Goal: Task Accomplishment & Management: Complete application form

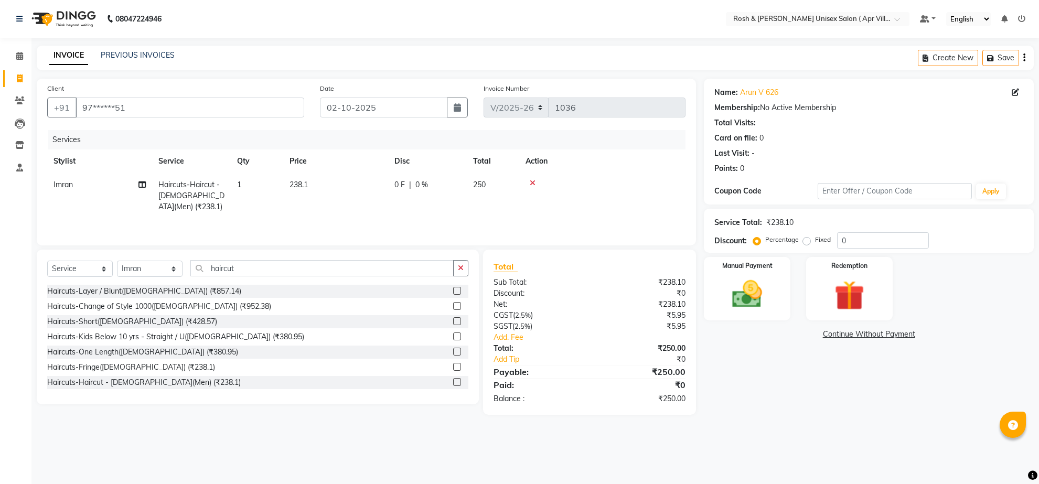
select select "8955"
select select "service"
select select "90611"
click at [752, 312] on img at bounding box center [746, 294] width 51 height 36
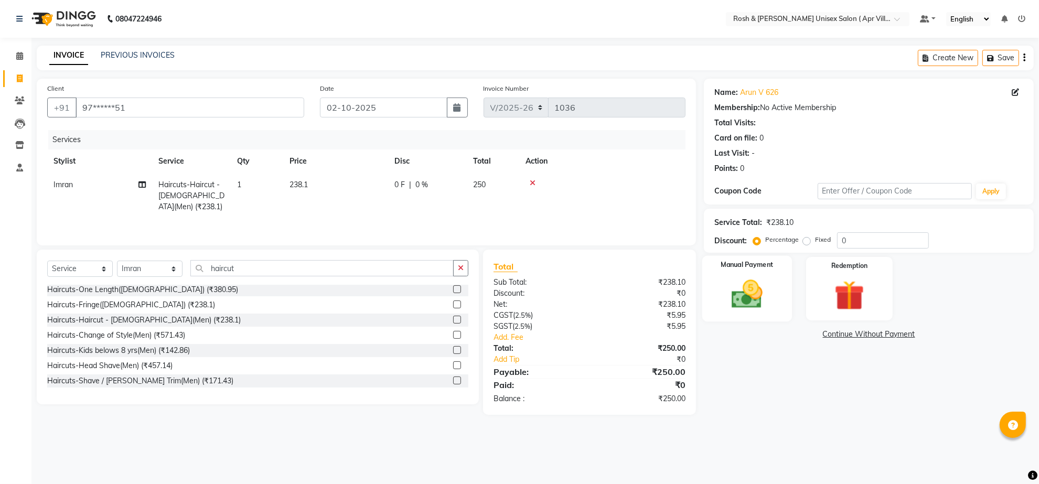
click at [740, 312] on img at bounding box center [746, 294] width 51 height 36
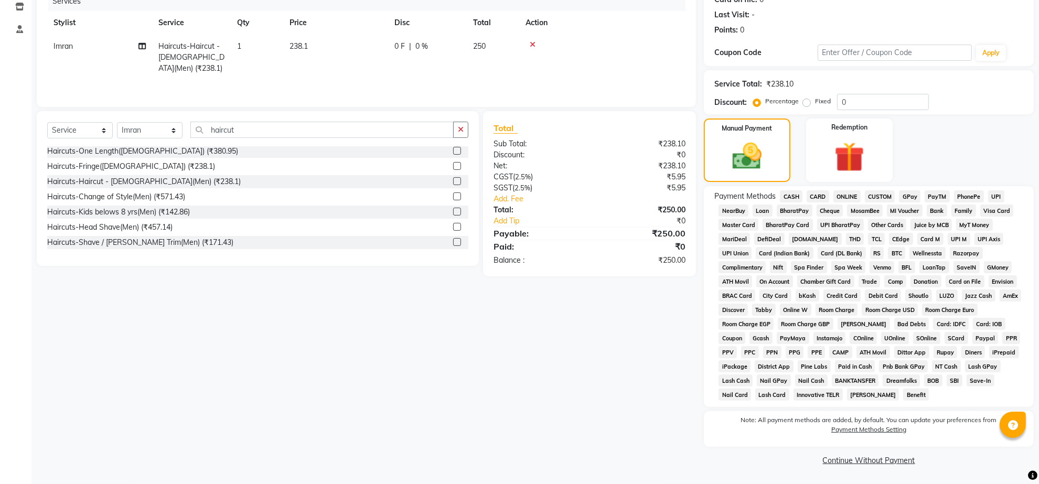
scroll to position [206, 0]
click at [868, 457] on link "Continue Without Payment" at bounding box center [869, 460] width 326 height 11
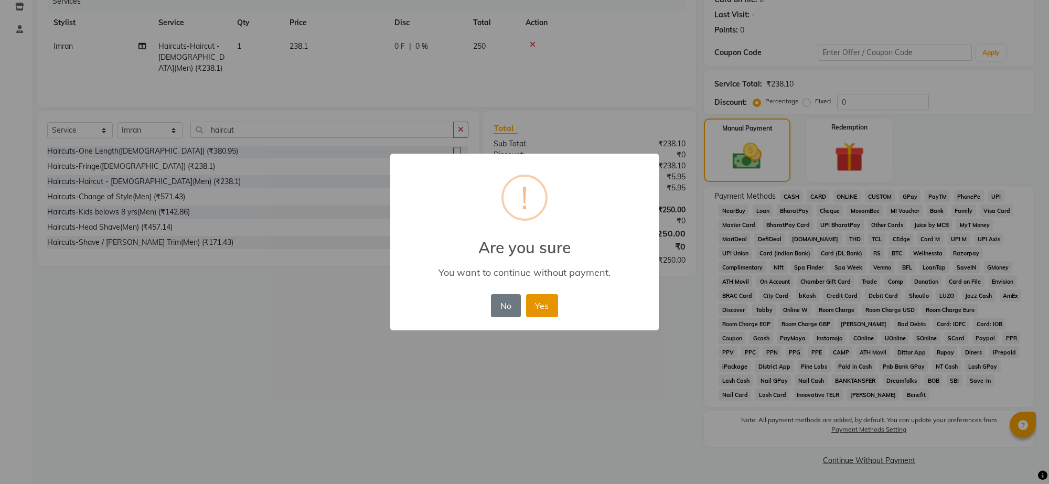
click at [548, 317] on button "Yes" at bounding box center [542, 305] width 32 height 23
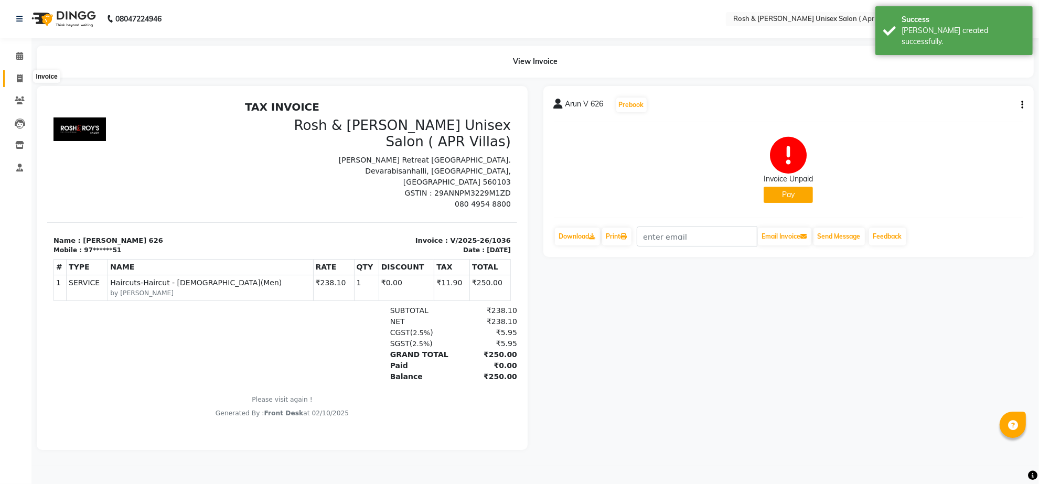
click at [20, 82] on icon at bounding box center [20, 78] width 6 height 8
select select "service"
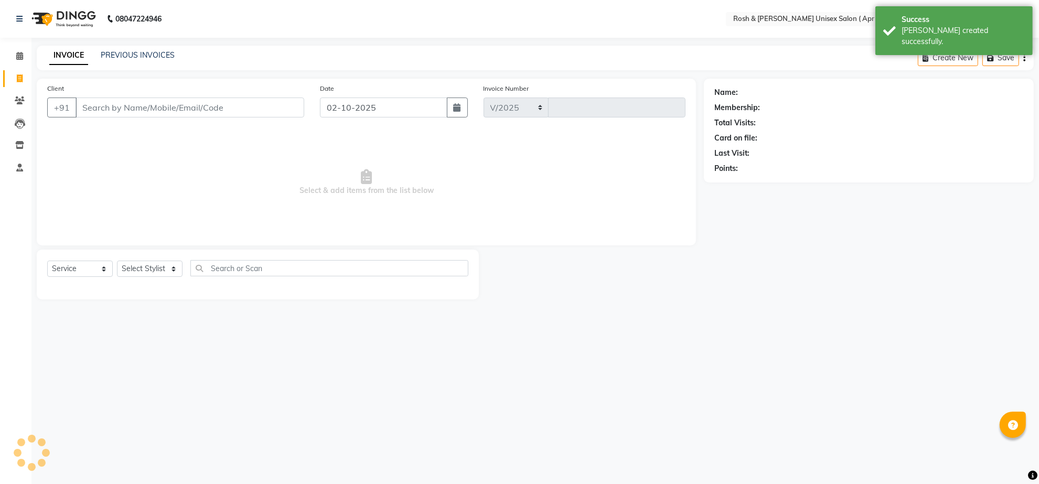
select select "8955"
type input "1037"
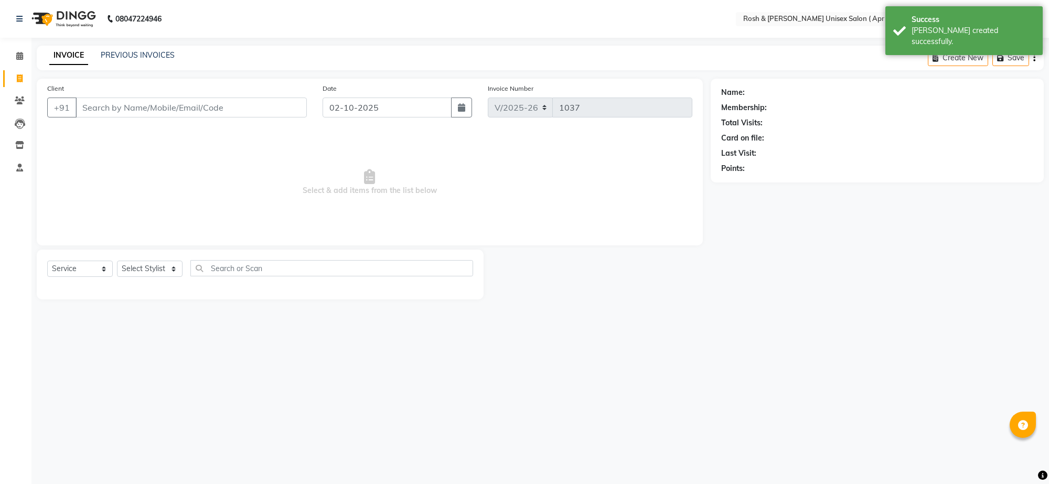
click at [100, 117] on input "Client" at bounding box center [190, 108] width 231 height 20
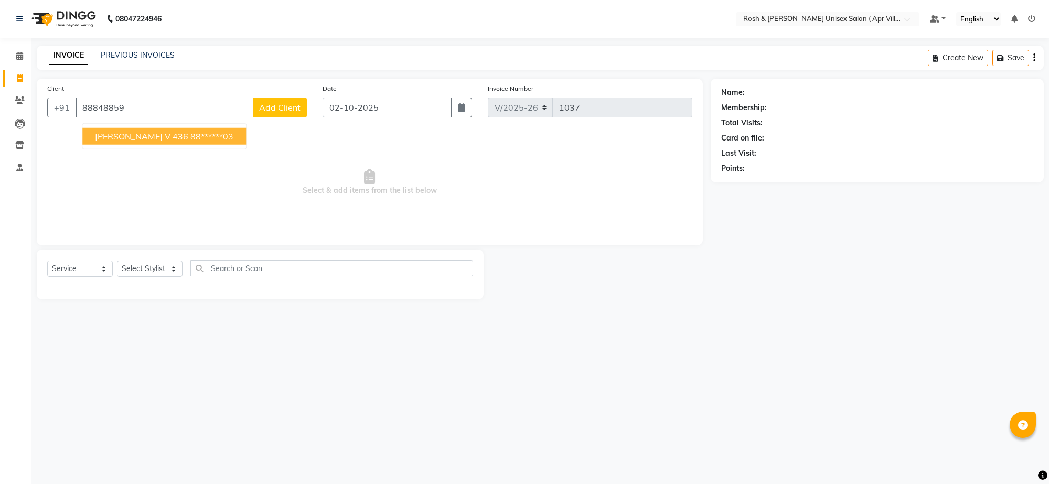
click at [190, 142] on ngb-highlight "88******03" at bounding box center [211, 136] width 43 height 10
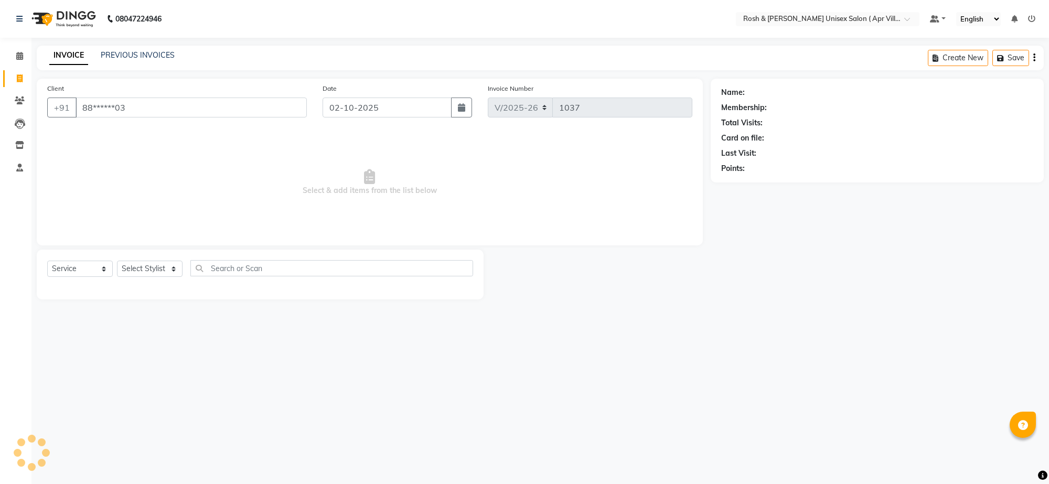
type input "88******03"
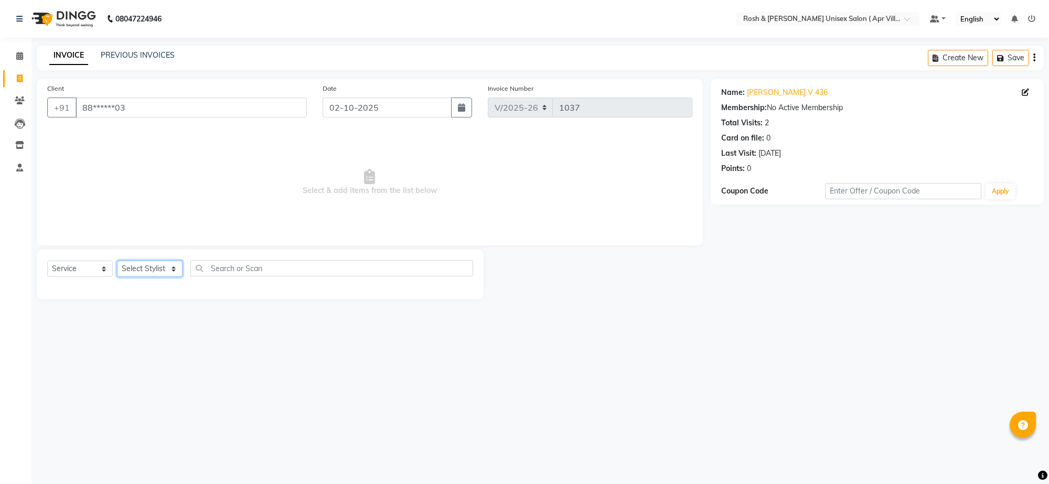
click at [168, 277] on select "Select Stylist Aalam Devi Dingg Support [PERSON_NAME] Front Desk Hangma Imran […" at bounding box center [150, 269] width 66 height 16
select select "90602"
click at [223, 276] on input "text" at bounding box center [331, 268] width 283 height 16
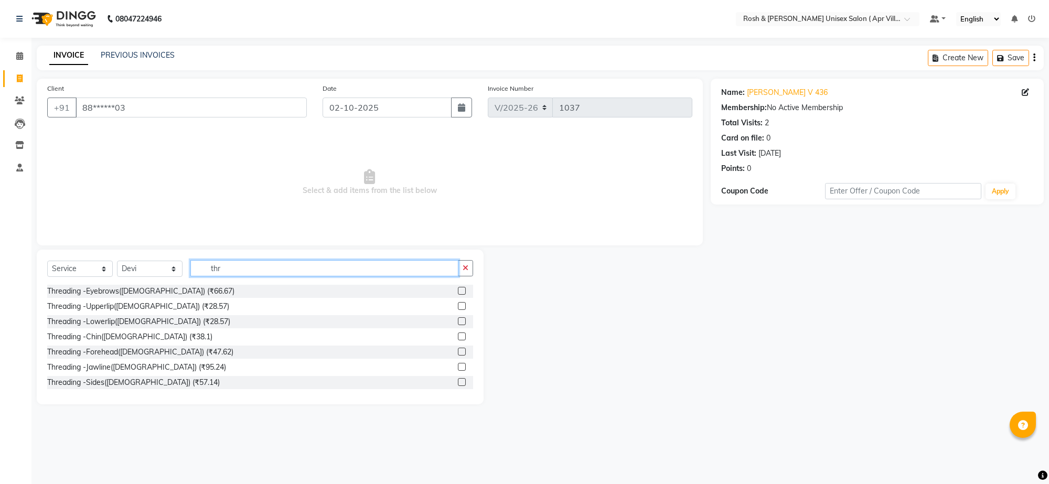
type input "thr"
click at [458, 310] on label at bounding box center [462, 306] width 8 height 8
click at [458, 310] on input "checkbox" at bounding box center [461, 306] width 7 height 7
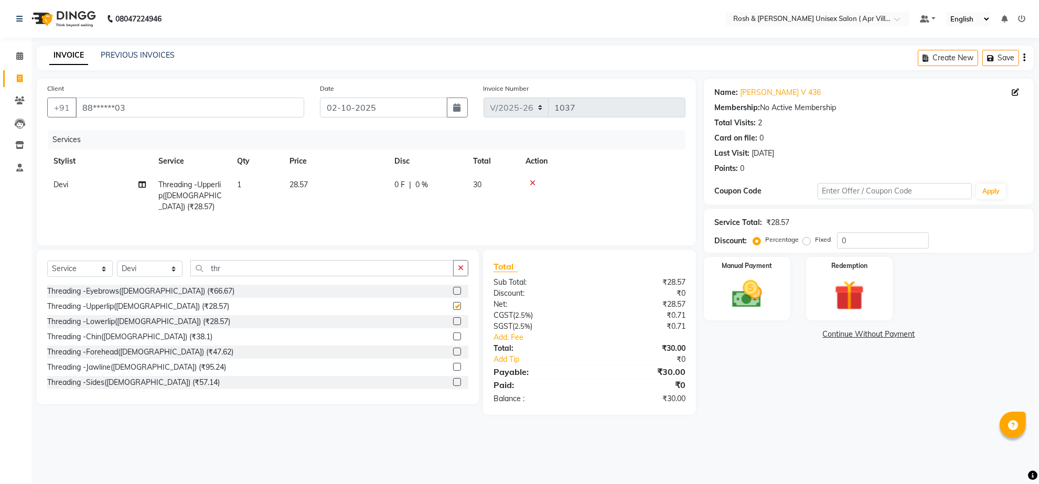
checkbox input "false"
click at [253, 276] on input "thr" at bounding box center [321, 268] width 263 height 16
type input "t"
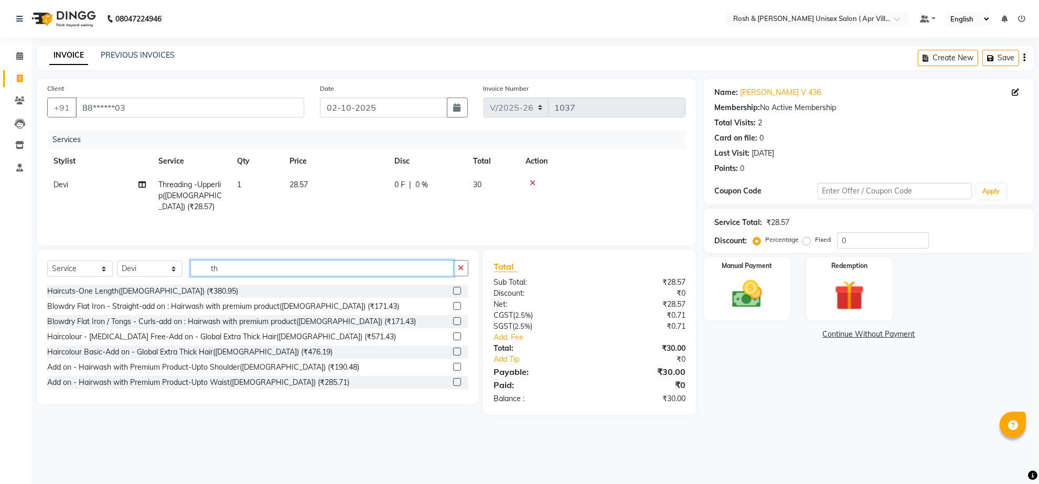
type input "thr"
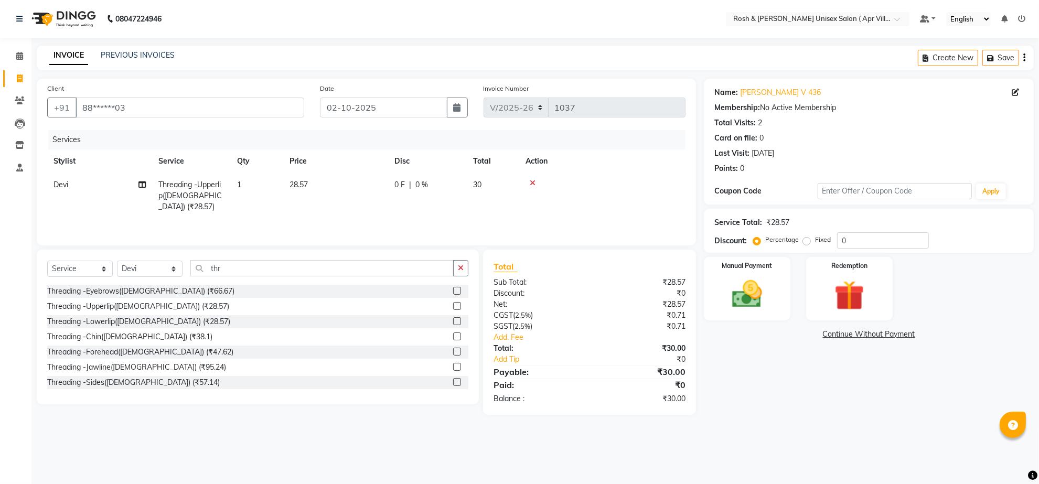
click at [453, 295] on label at bounding box center [457, 291] width 8 height 8
click at [453, 295] on input "checkbox" at bounding box center [456, 291] width 7 height 7
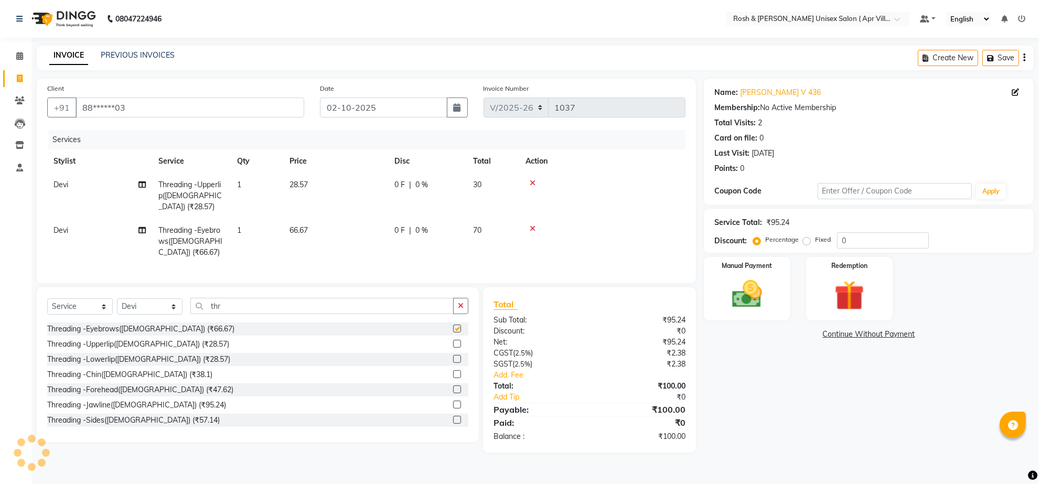
checkbox input "false"
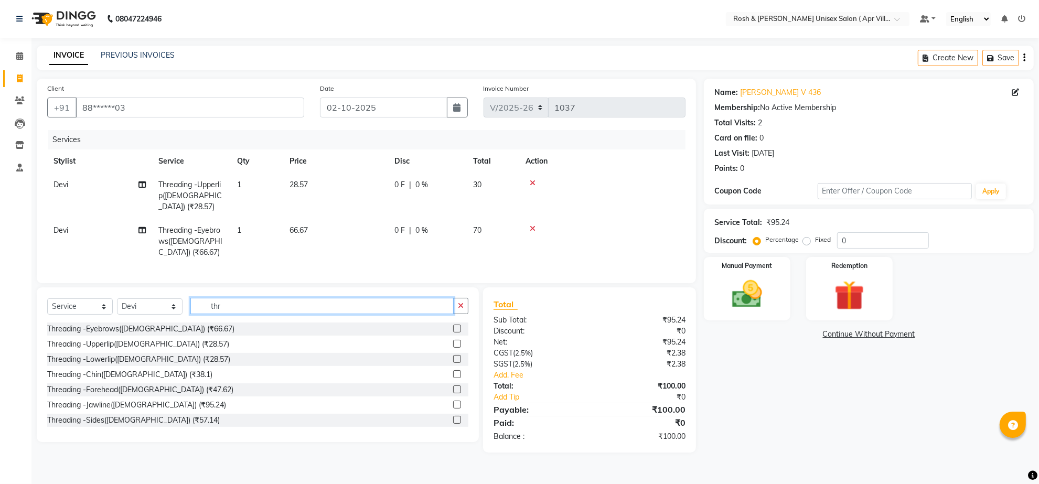
click at [266, 314] on input "thr" at bounding box center [321, 306] width 263 height 16
type input "t"
type input "g"
type input "haircut"
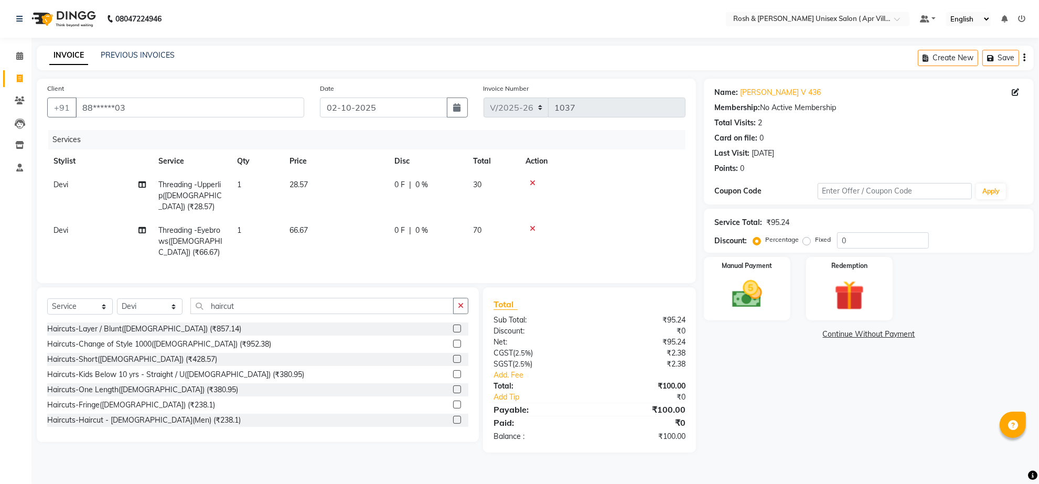
click at [453, 393] on label at bounding box center [457, 389] width 8 height 8
click at [453, 393] on input "checkbox" at bounding box center [456, 389] width 7 height 7
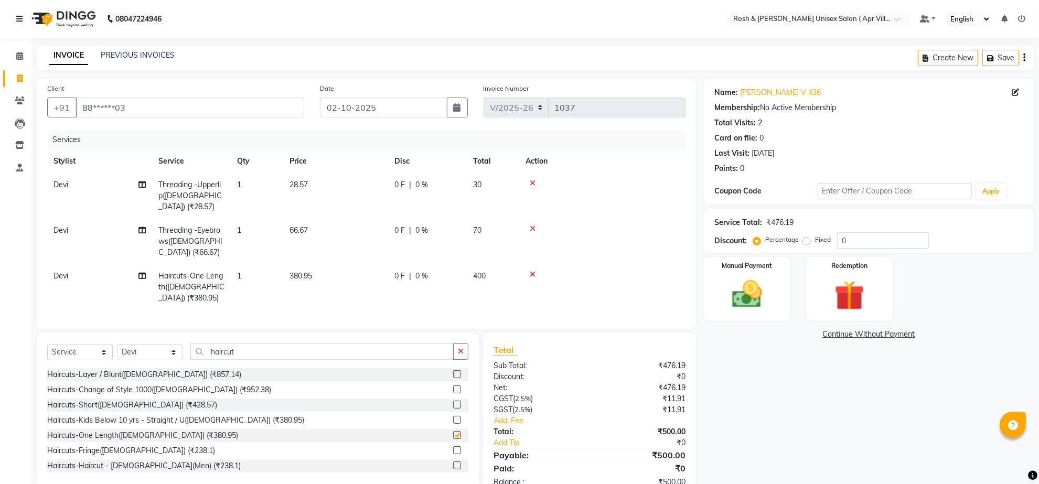
checkbox input "false"
click at [267, 360] on input "haircut" at bounding box center [321, 351] width 263 height 16
type input "h"
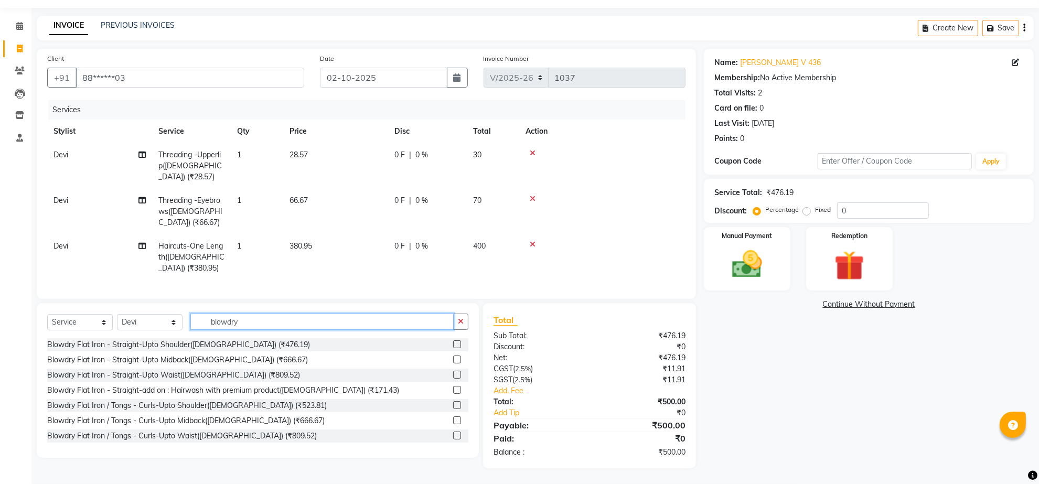
scroll to position [33, 0]
type input "blowdry"
click at [453, 363] on label at bounding box center [457, 359] width 8 height 8
click at [453, 363] on input "checkbox" at bounding box center [456, 360] width 7 height 7
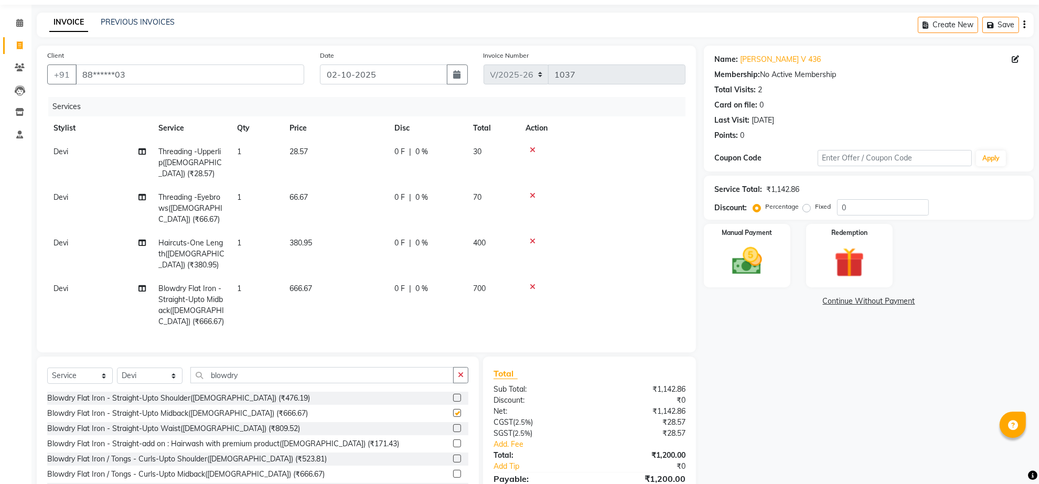
checkbox input "false"
click at [273, 383] on input "blowdry" at bounding box center [321, 375] width 263 height 16
type input "b"
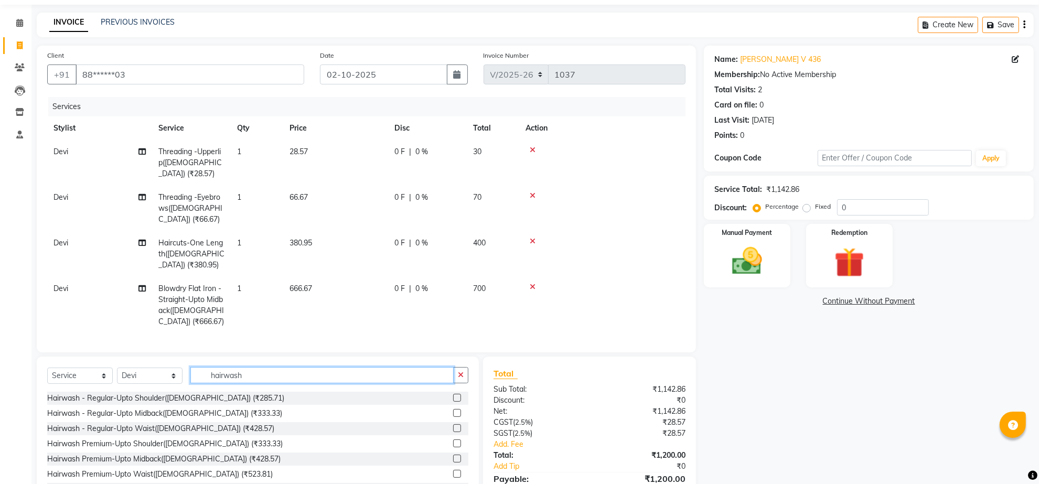
scroll to position [146, 0]
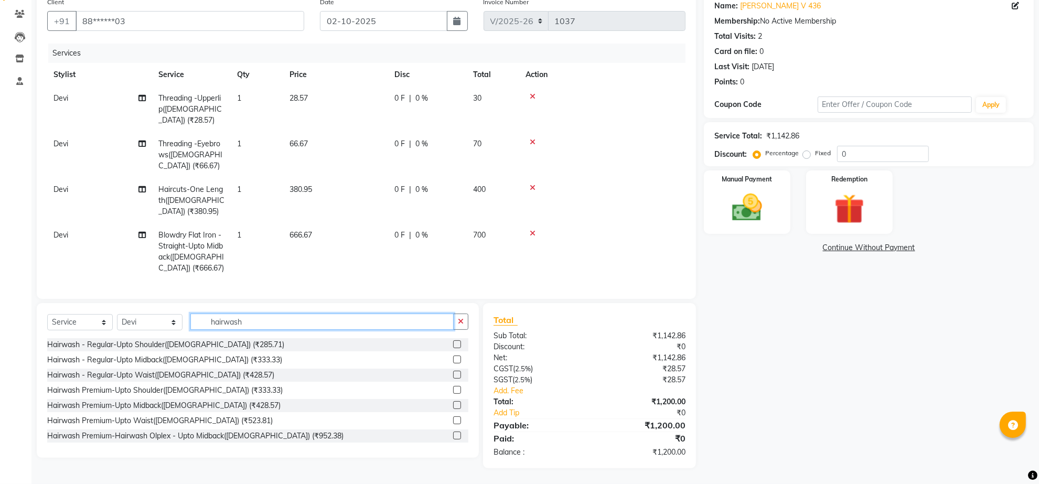
type input "hairwash"
click at [453, 355] on label at bounding box center [457, 359] width 8 height 8
click at [453, 357] on input "checkbox" at bounding box center [456, 360] width 7 height 7
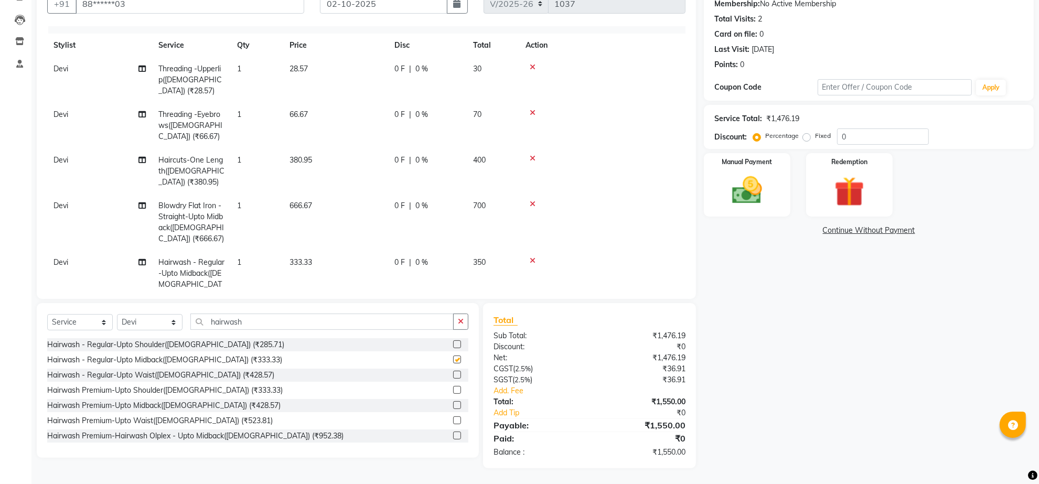
checkbox input "false"
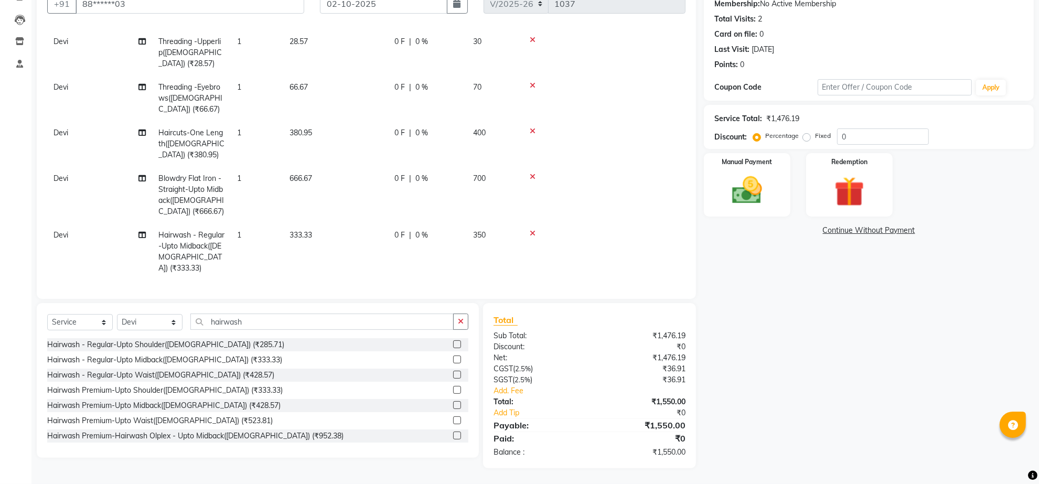
click at [328, 223] on td "333.33" at bounding box center [335, 251] width 105 height 57
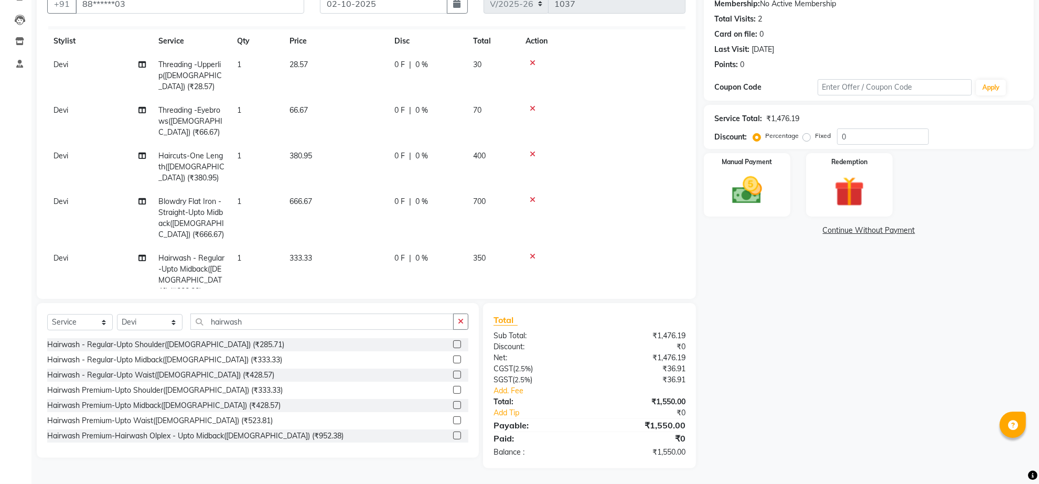
select select "90602"
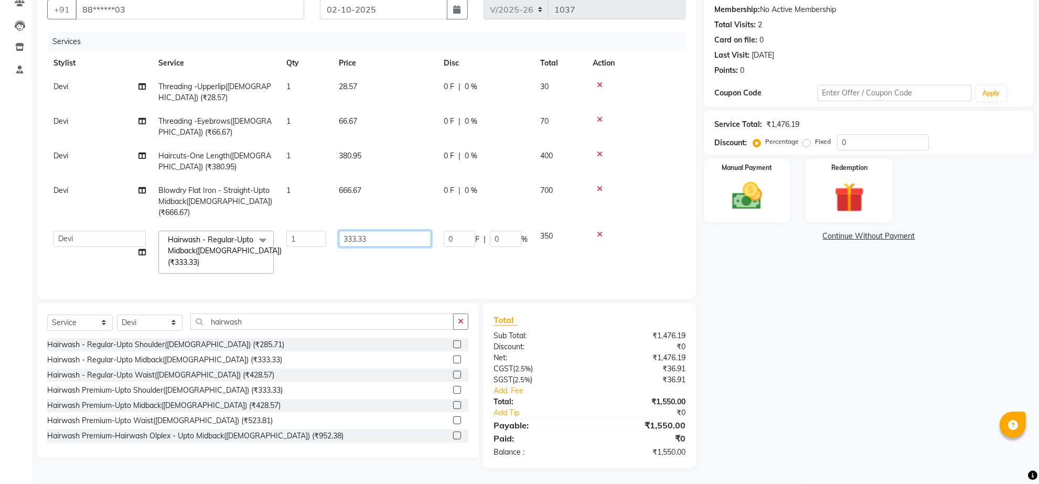
click at [385, 231] on input "333.33" at bounding box center [385, 239] width 92 height 16
type input "3"
type input "342.85"
click at [407, 233] on tbody "Devi Threading -Upperlip([DEMOGRAPHIC_DATA]) (₹28.57) 1 28.57 0 F | 0 % 30 Devi…" at bounding box center [366, 177] width 638 height 205
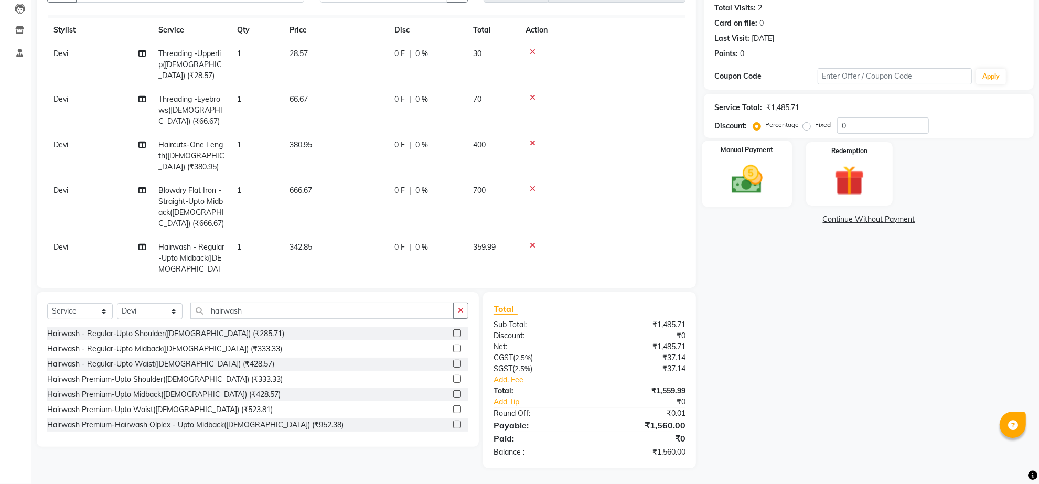
click at [750, 186] on img at bounding box center [746, 179] width 51 height 36
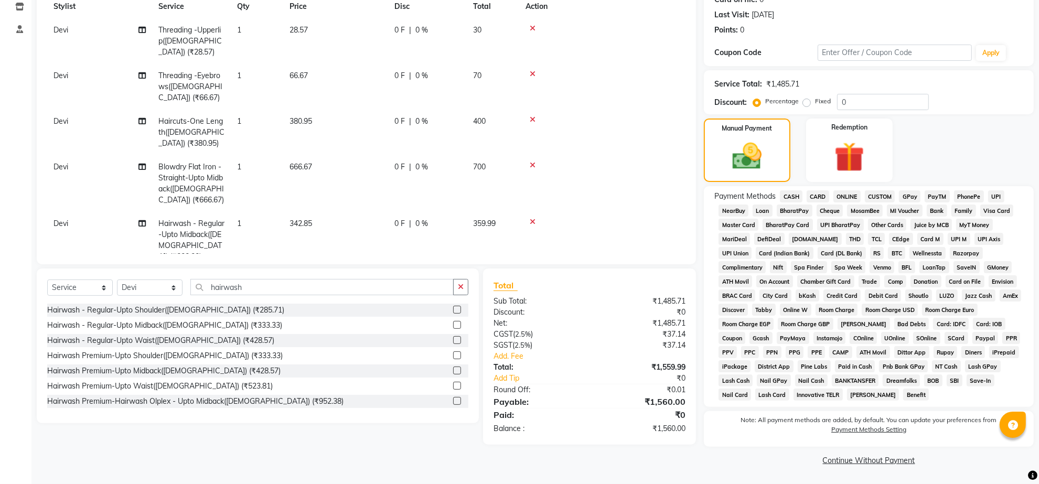
click at [860, 202] on span "ONLINE" at bounding box center [846, 196] width 27 height 12
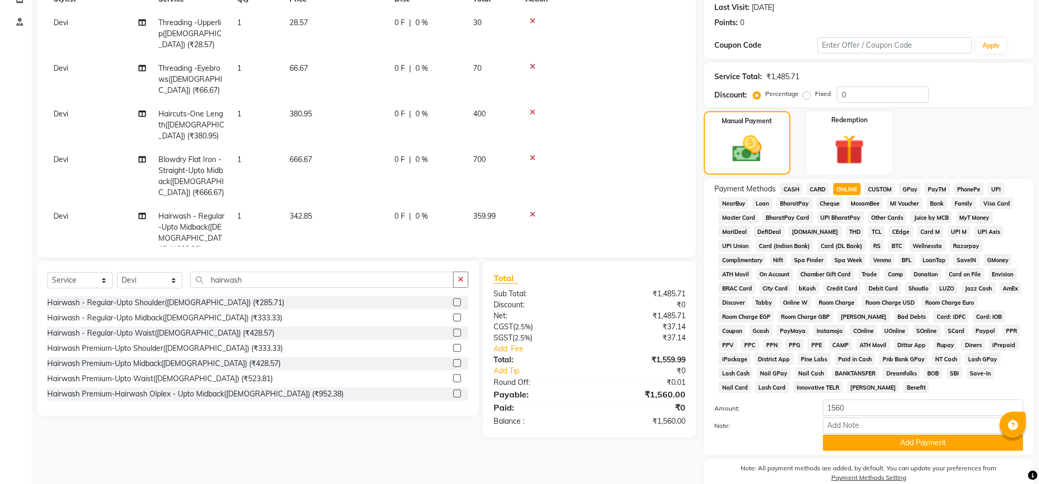
scroll to position [273, 0]
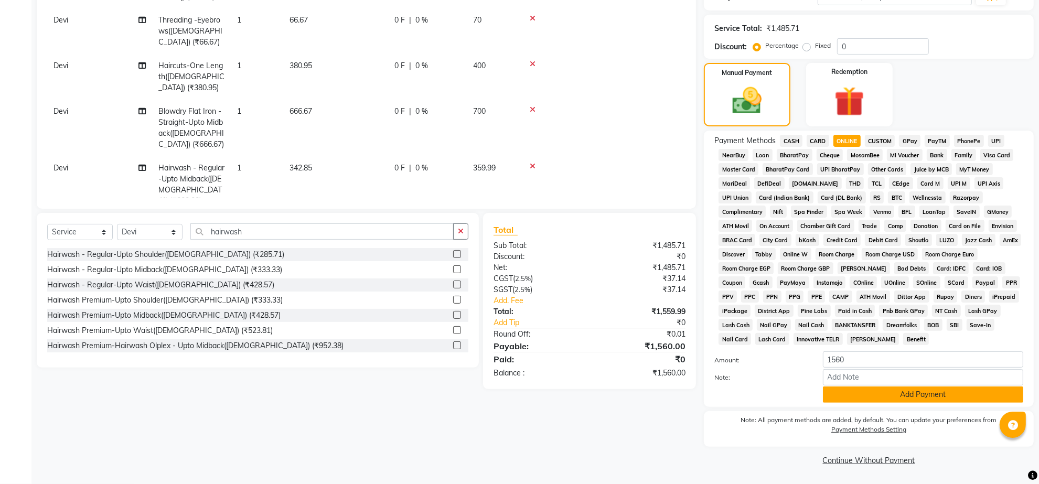
click at [923, 386] on button "Add Payment" at bounding box center [923, 394] width 200 height 16
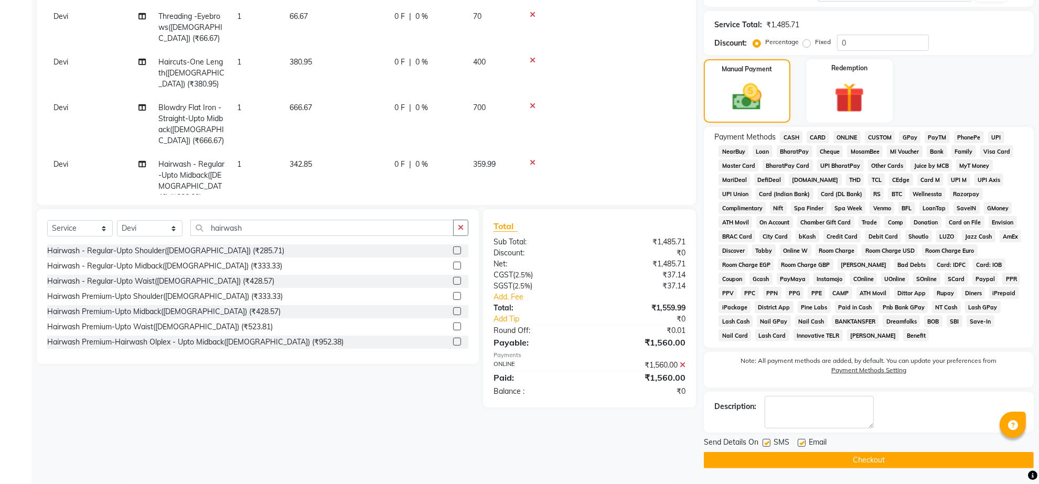
click at [853, 466] on button "Checkout" at bounding box center [869, 460] width 330 height 16
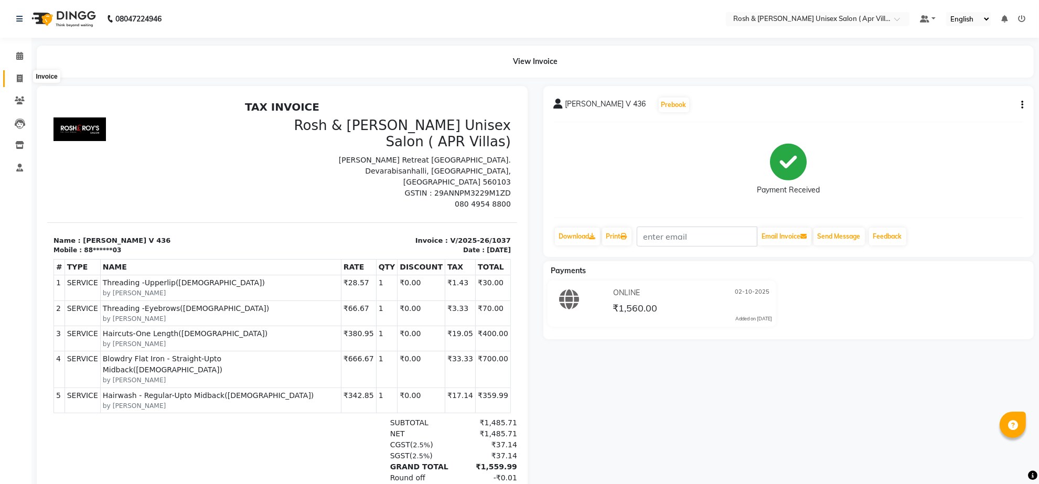
click at [23, 76] on span at bounding box center [19, 79] width 18 height 12
select select "service"
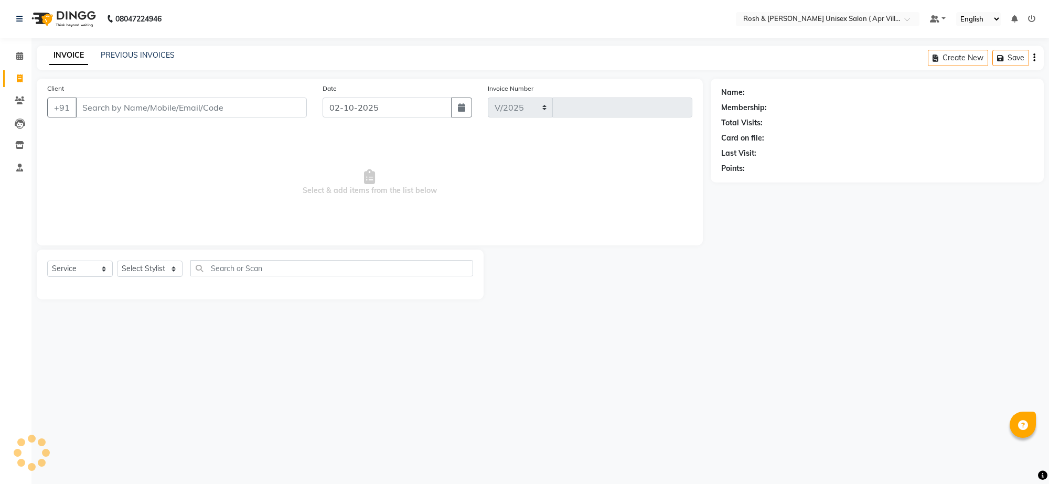
select select "8955"
type input "1038"
click at [99, 117] on input "Client" at bounding box center [190, 108] width 231 height 20
type input "v"
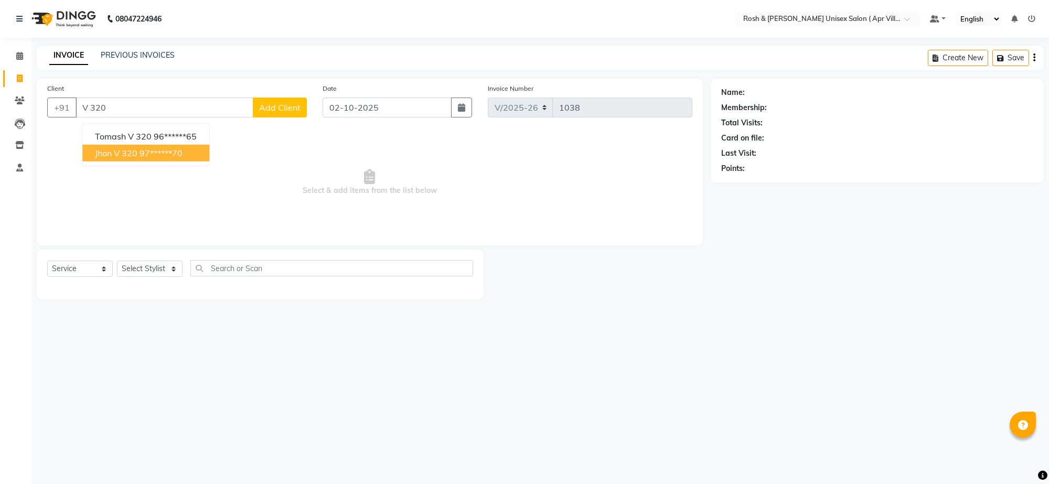
click at [182, 158] on ngb-highlight "97******70" at bounding box center [160, 153] width 43 height 10
type input "97******70"
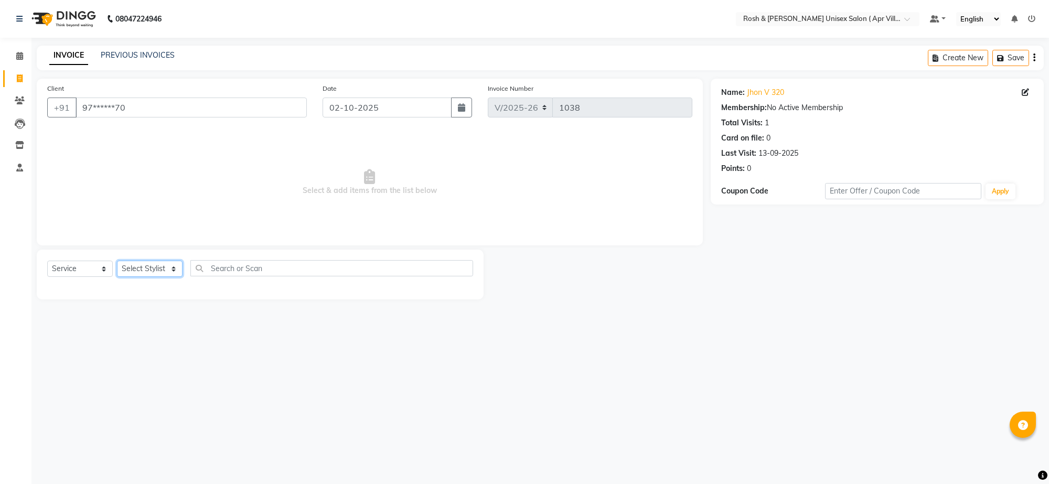
click at [176, 277] on select "Select Stylist Aalam Devi Dingg Support [PERSON_NAME] Front Desk Hangma Imran […" at bounding box center [150, 269] width 66 height 16
select select "90609"
click at [246, 276] on input "text" at bounding box center [331, 268] width 283 height 16
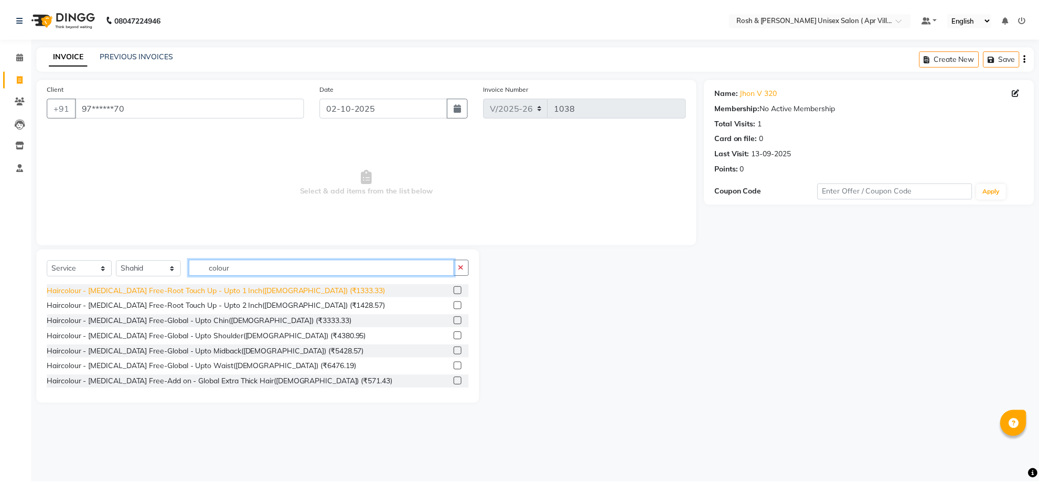
scroll to position [480, 0]
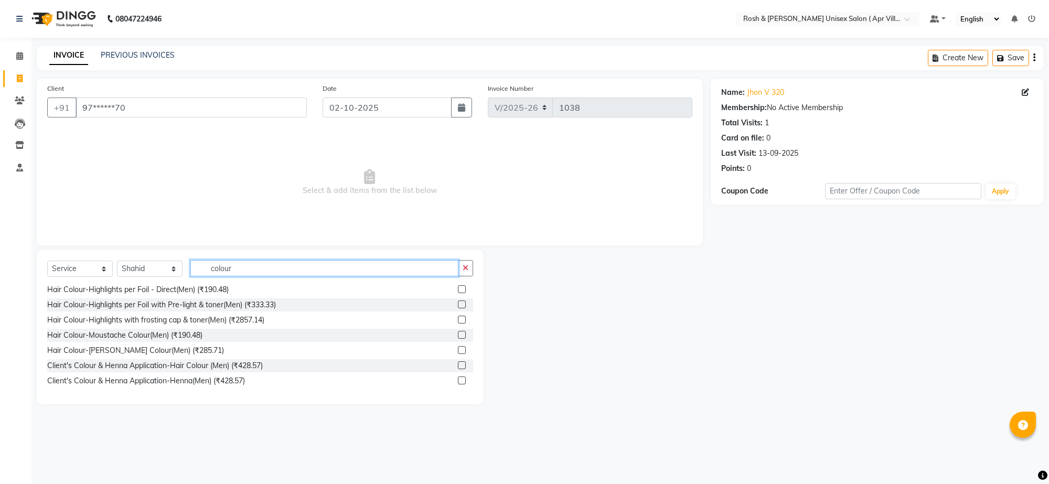
type input "colour"
click at [458, 369] on label at bounding box center [462, 365] width 8 height 8
click at [458, 369] on input "checkbox" at bounding box center [461, 365] width 7 height 7
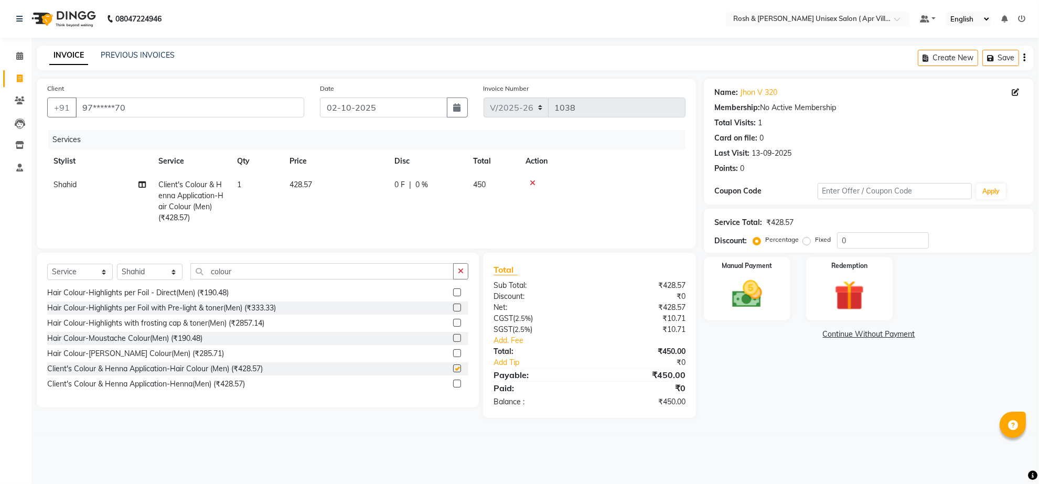
checkbox input "false"
click at [263, 279] on input "colour" at bounding box center [321, 271] width 263 height 16
type input "c"
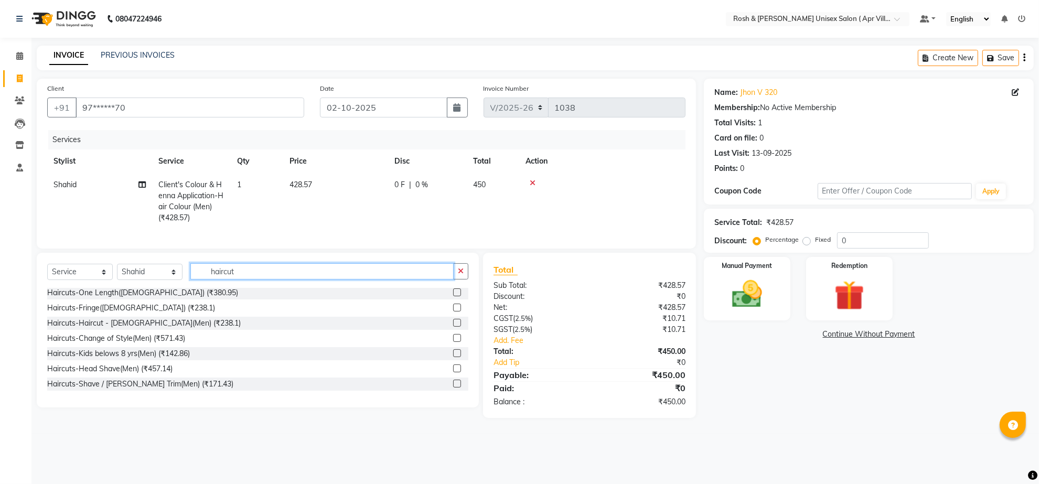
scroll to position [12, 0]
type input "haircut"
click at [453, 327] on label at bounding box center [457, 323] width 8 height 8
click at [453, 327] on input "checkbox" at bounding box center [456, 323] width 7 height 7
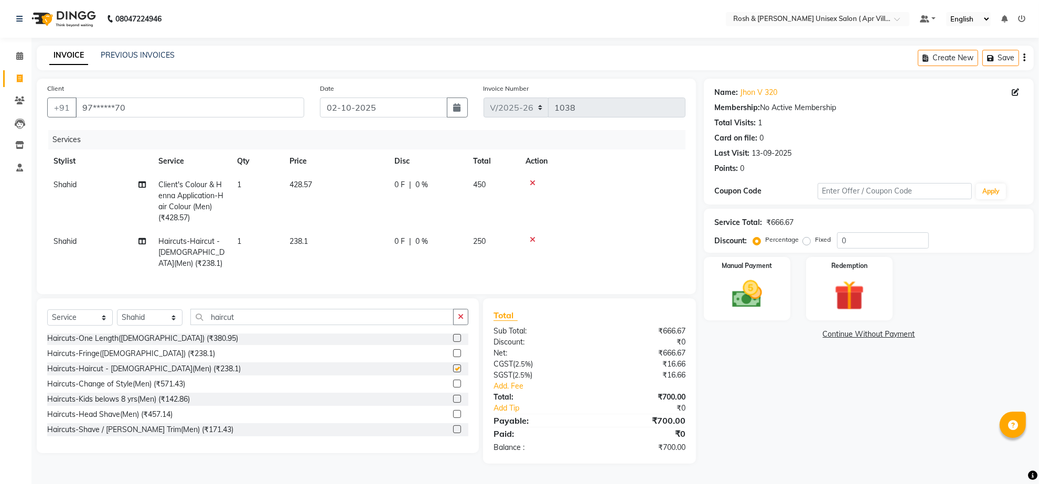
checkbox input "false"
click at [250, 263] on td "1" at bounding box center [257, 253] width 52 height 46
select select "90609"
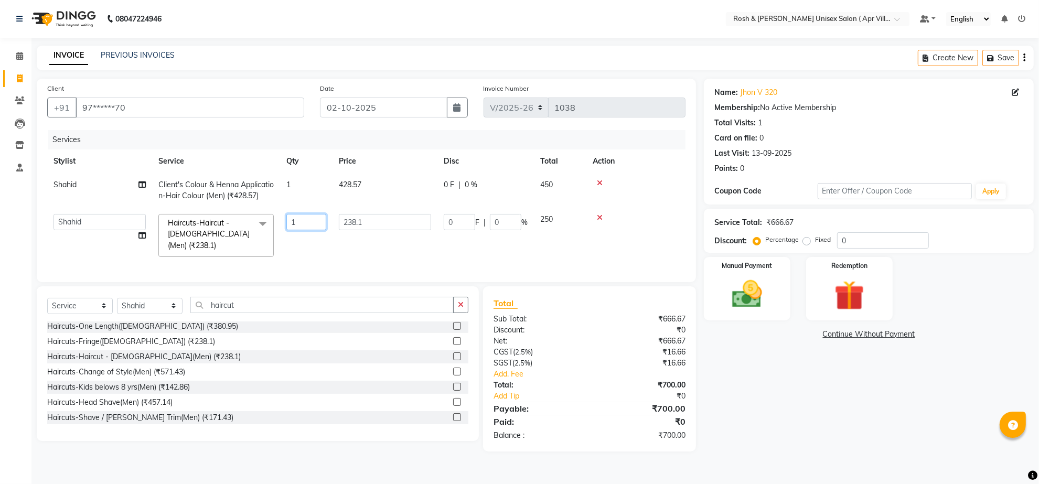
click at [307, 230] on input "1" at bounding box center [306, 222] width 40 height 16
type input "2"
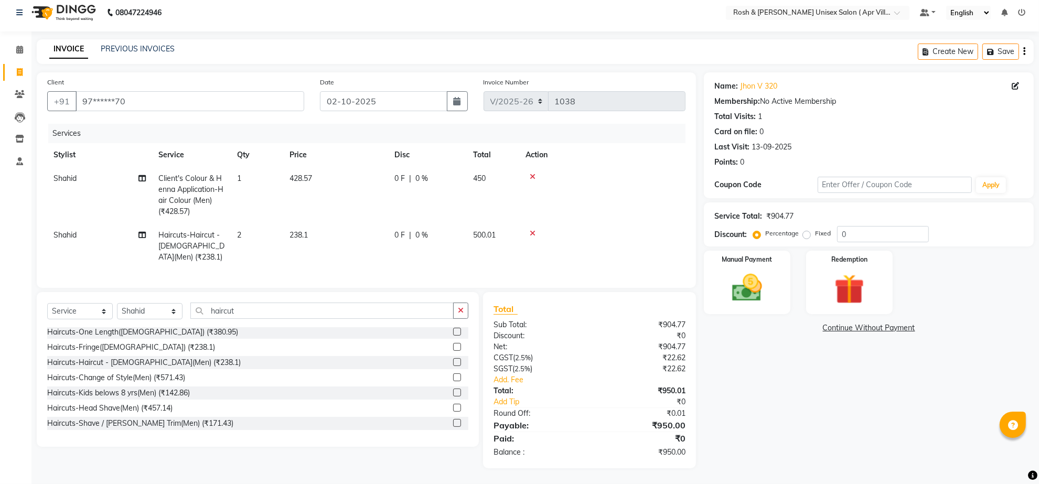
click at [338, 265] on td "238.1" at bounding box center [335, 246] width 105 height 46
select select "90609"
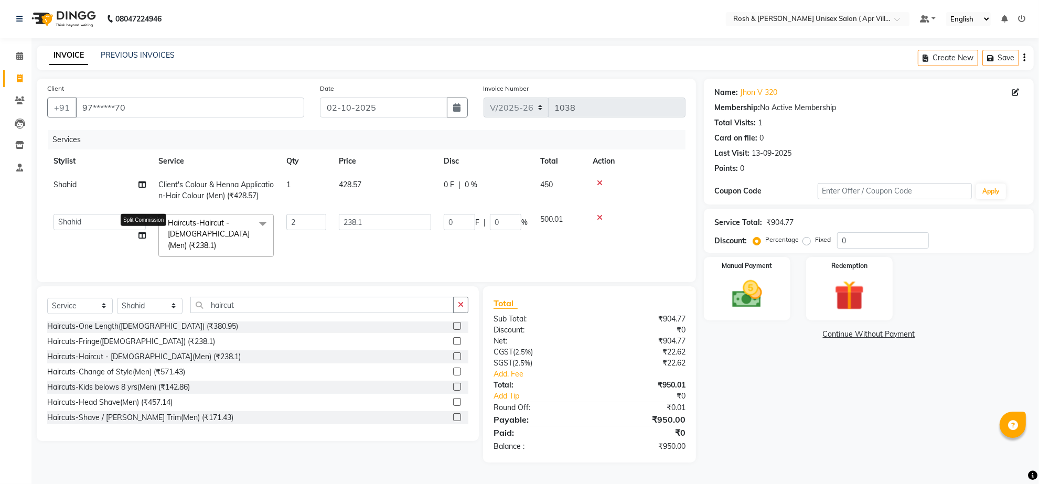
click at [145, 239] on icon at bounding box center [141, 235] width 7 height 7
select select "90609"
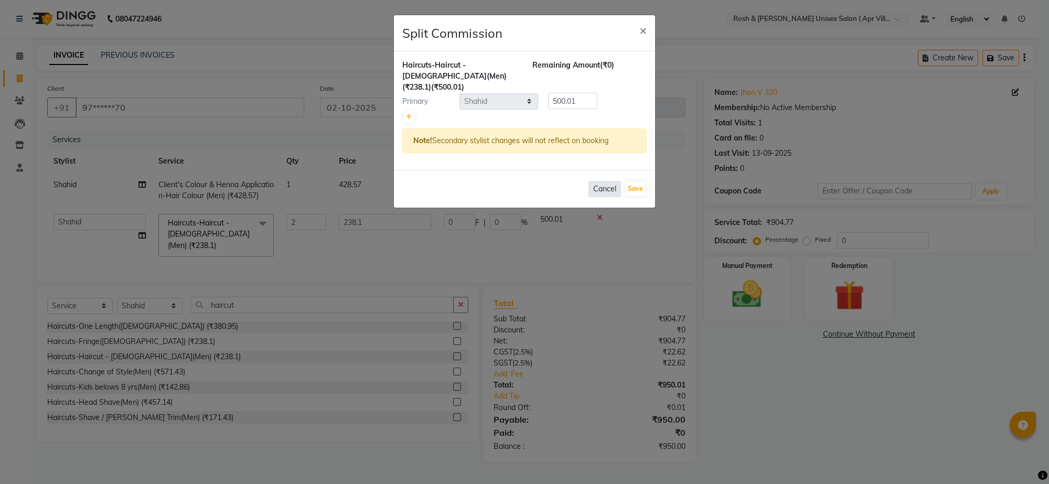
click at [590, 197] on button "Cancel" at bounding box center [604, 189] width 33 height 16
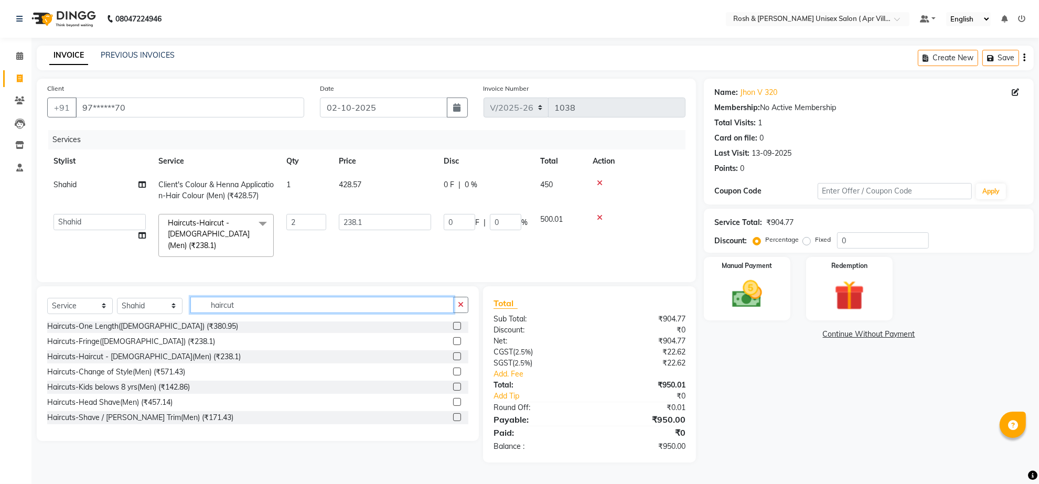
click at [267, 313] on input "haircut" at bounding box center [321, 305] width 263 height 16
type input "h"
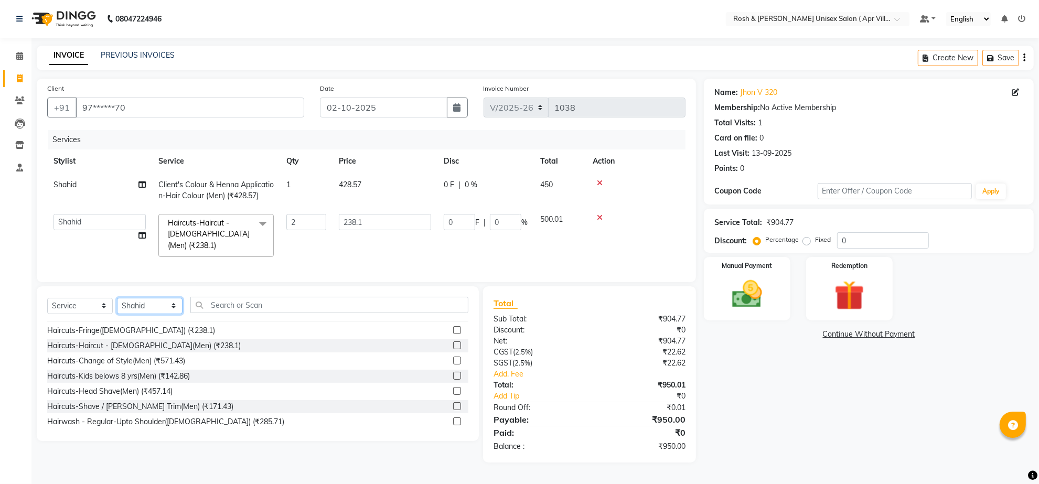
click at [176, 314] on select "Select Stylist Aalam Devi Dingg Support [PERSON_NAME] Front Desk Hangma Imran […" at bounding box center [150, 306] width 66 height 16
select select "90879"
click at [221, 313] on input "text" at bounding box center [329, 305] width 278 height 16
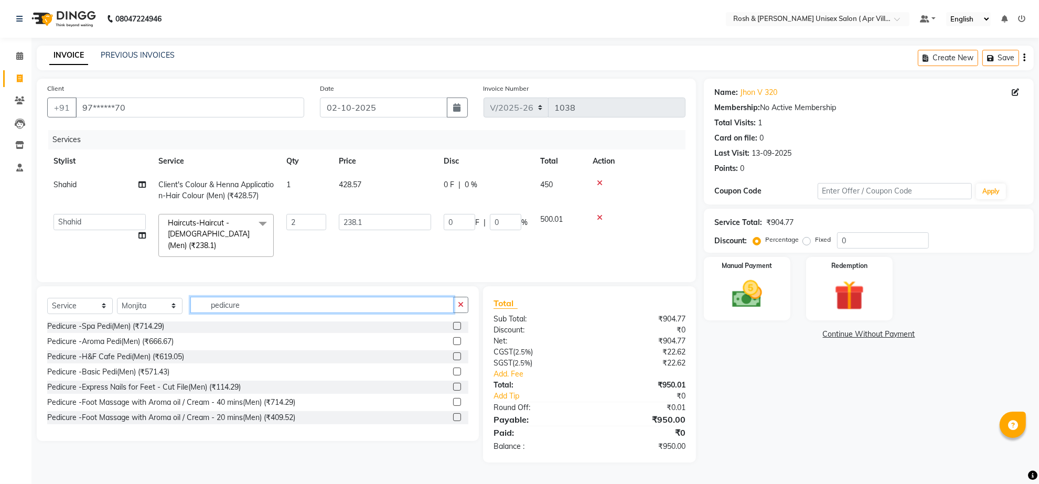
scroll to position [49, 0]
type input "pedicure"
click at [453, 368] on label at bounding box center [457, 372] width 8 height 8
click at [453, 369] on input "checkbox" at bounding box center [456, 372] width 7 height 7
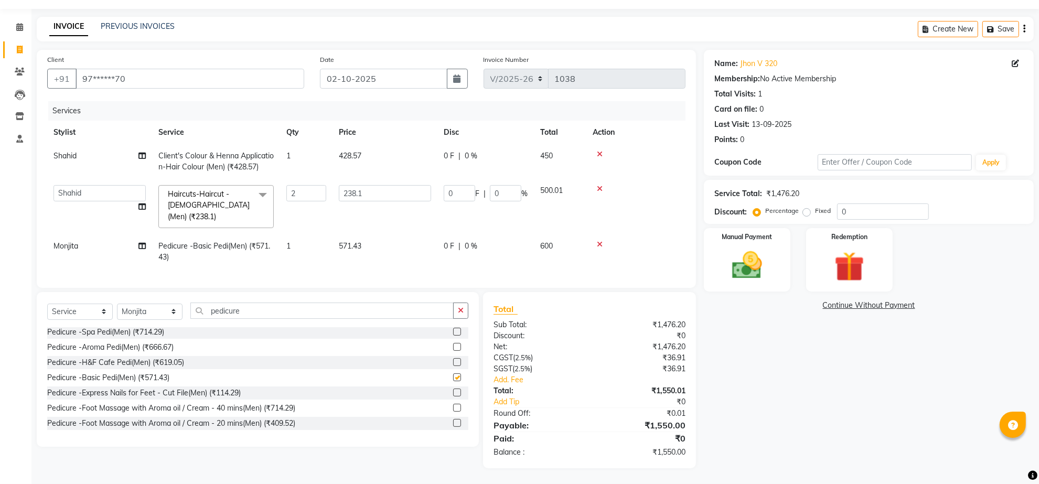
checkbox input "false"
click at [758, 284] on img at bounding box center [746, 265] width 51 height 36
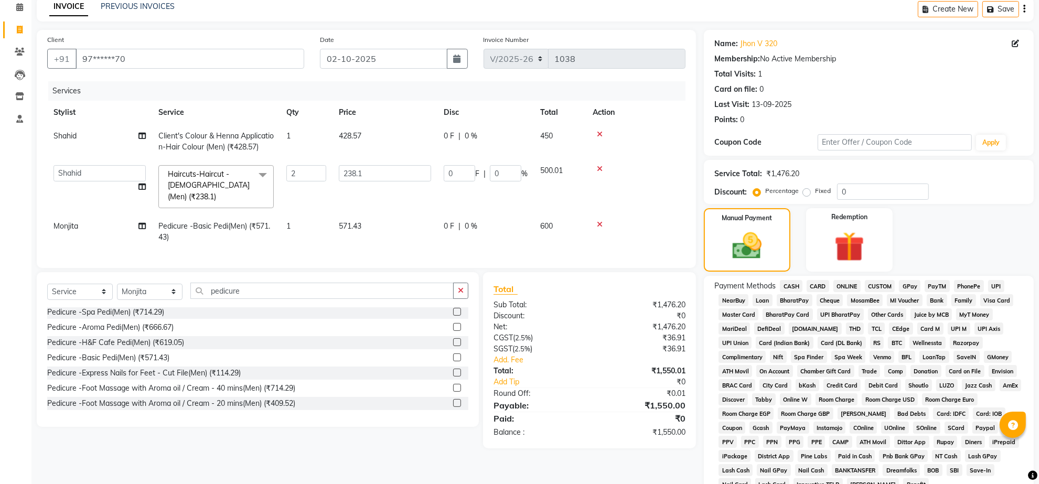
scroll to position [206, 0]
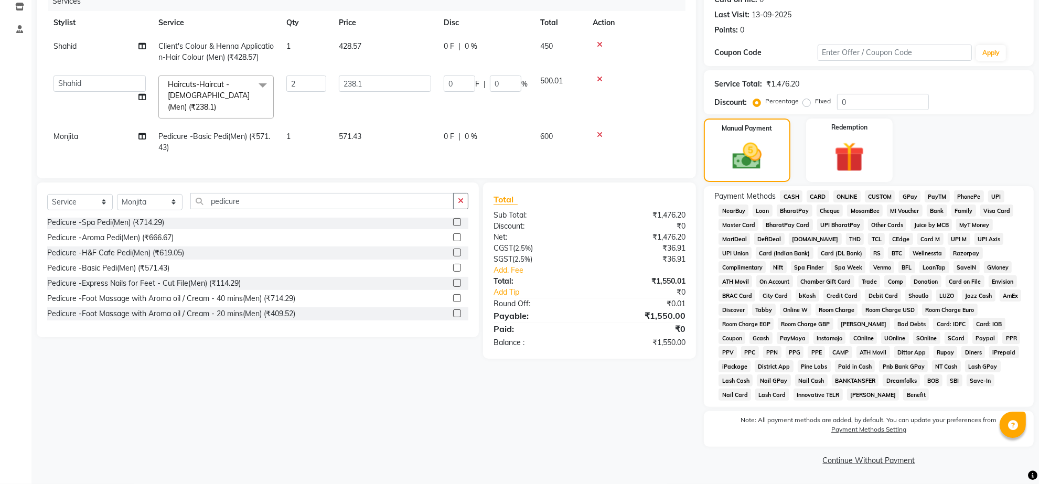
click at [856, 190] on span "ONLINE" at bounding box center [846, 196] width 27 height 12
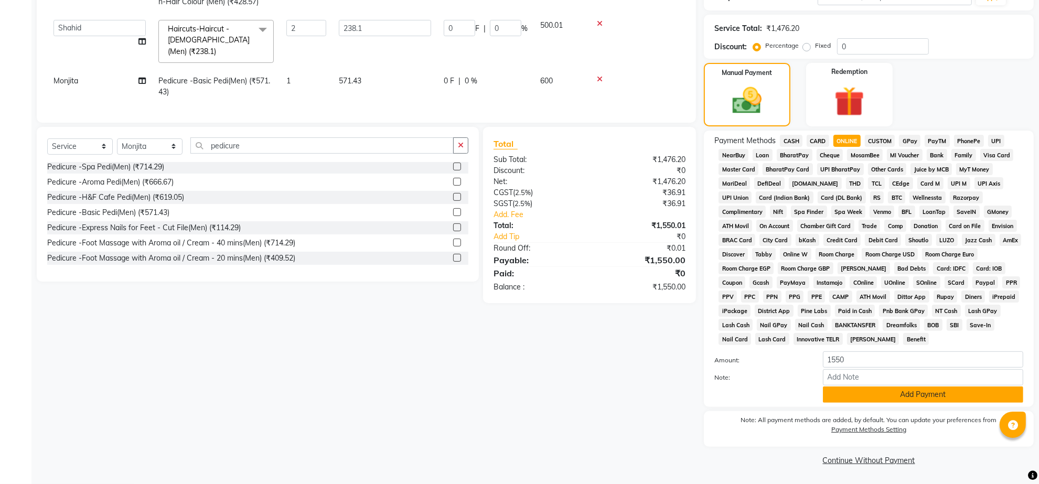
scroll to position [273, 0]
click at [916, 386] on button "Add Payment" at bounding box center [923, 394] width 200 height 16
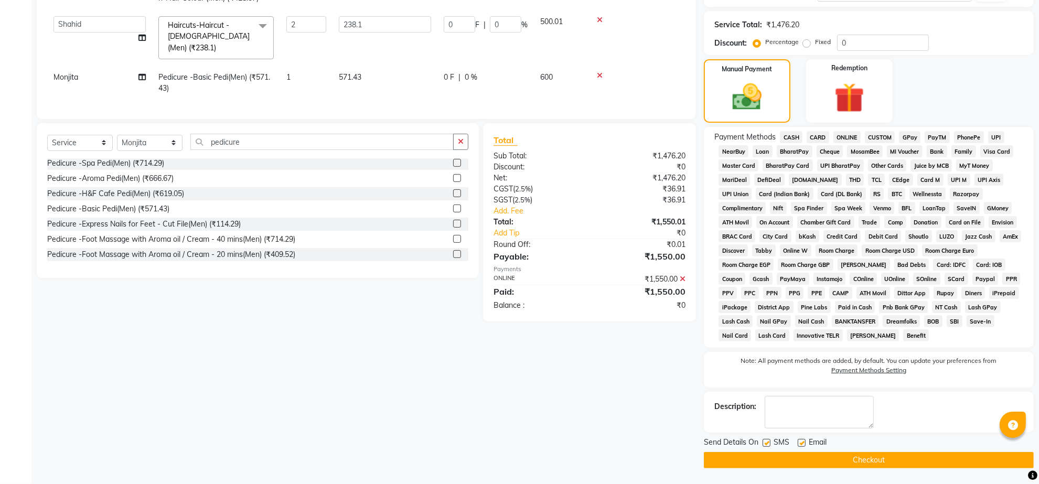
click at [822, 466] on button "Checkout" at bounding box center [869, 460] width 330 height 16
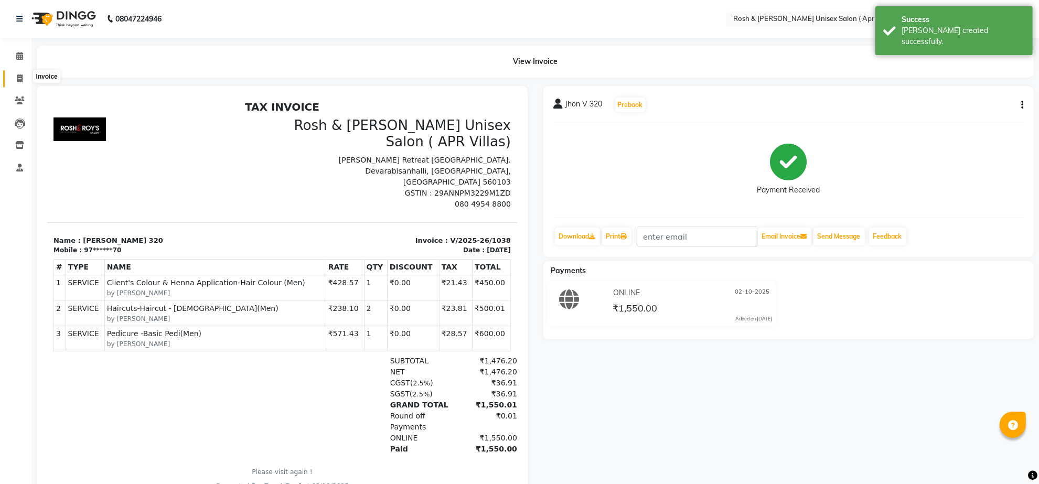
click at [19, 79] on icon at bounding box center [20, 78] width 6 height 8
select select "service"
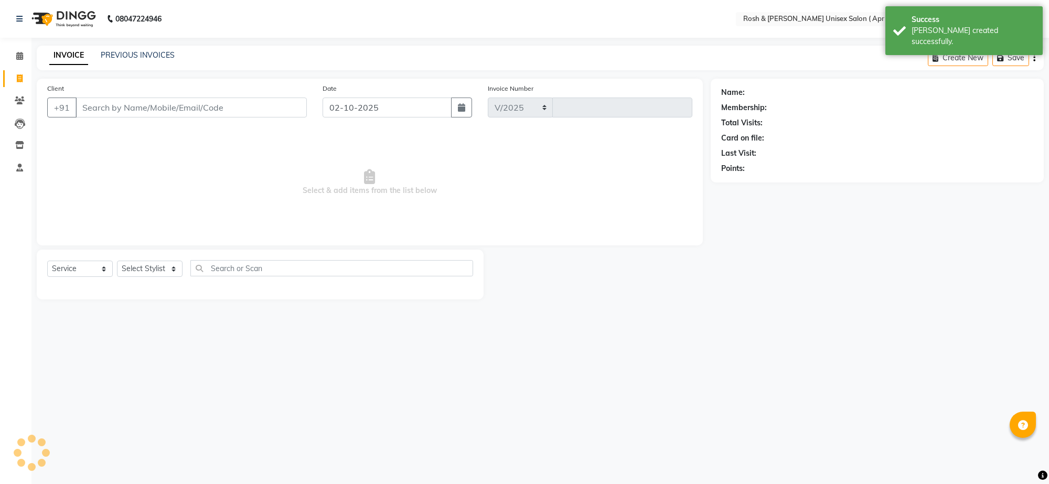
select select "8955"
type input "1039"
click at [100, 117] on input "Client" at bounding box center [190, 108] width 231 height 20
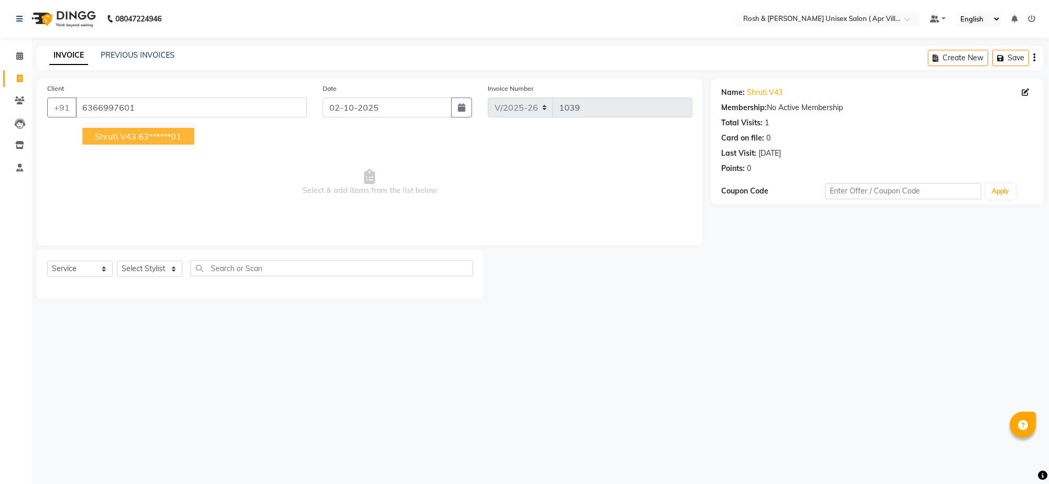
click at [177, 142] on ngb-highlight "63******01" at bounding box center [159, 136] width 43 height 10
type input "63******01"
click at [174, 277] on select "Select Stylist Aalam Devi Dingg Support [PERSON_NAME] Front Desk Hangma Imran […" at bounding box center [150, 269] width 66 height 16
select select "90879"
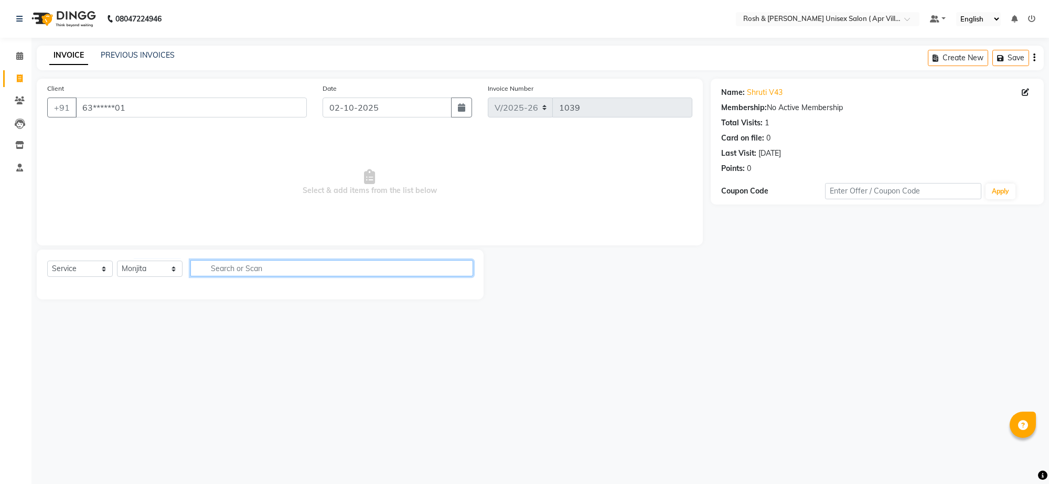
click at [289, 276] on input "text" at bounding box center [331, 268] width 283 height 16
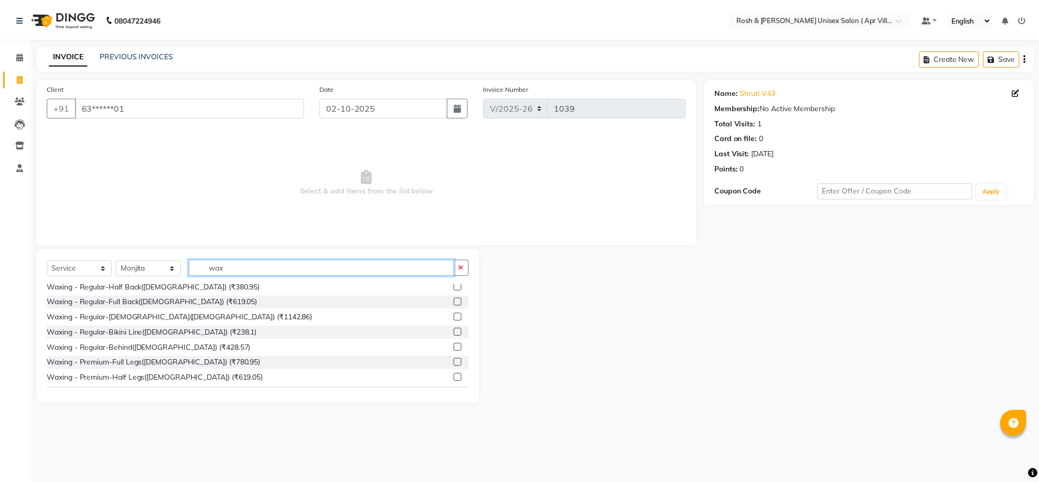
scroll to position [328, 0]
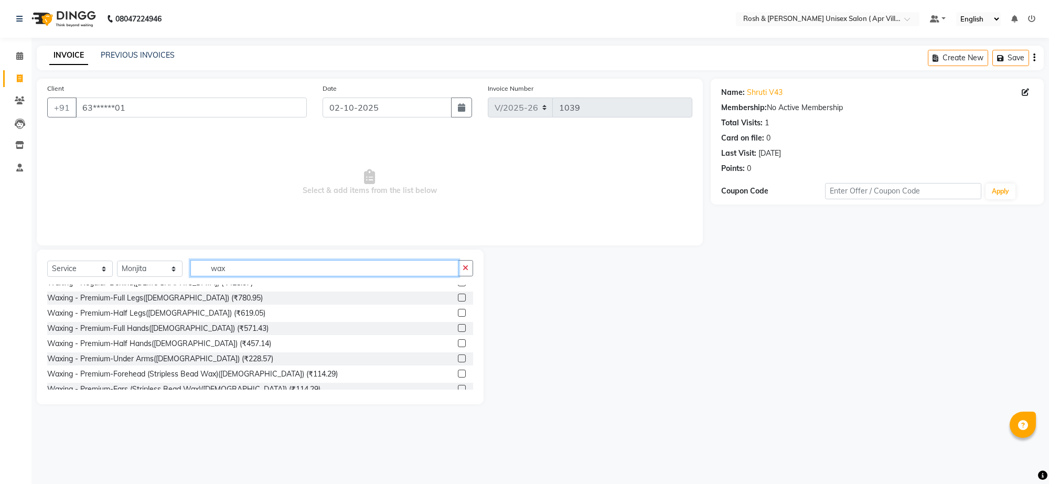
type input "wax"
click at [458, 301] on label at bounding box center [462, 298] width 8 height 8
click at [458, 301] on input "checkbox" at bounding box center [461, 298] width 7 height 7
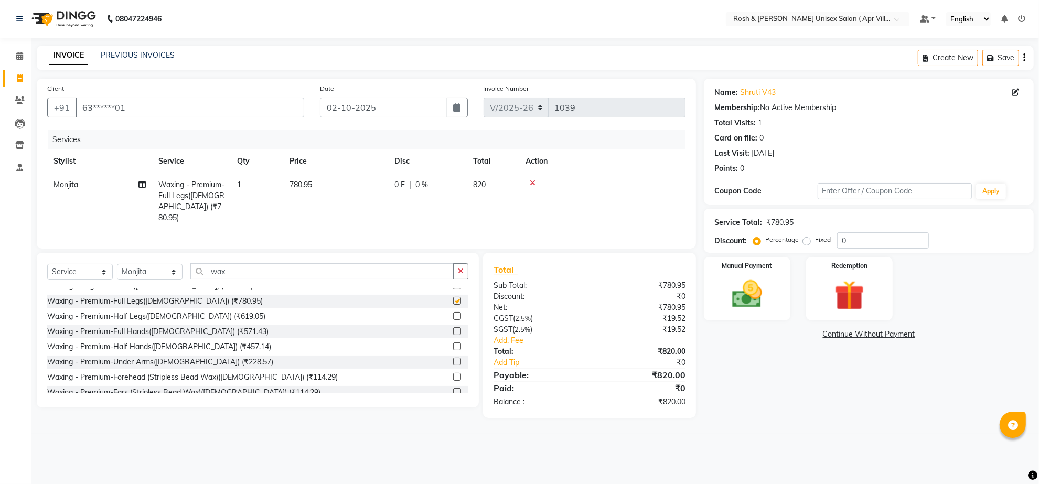
checkbox input "false"
click at [743, 312] on img at bounding box center [746, 294] width 51 height 36
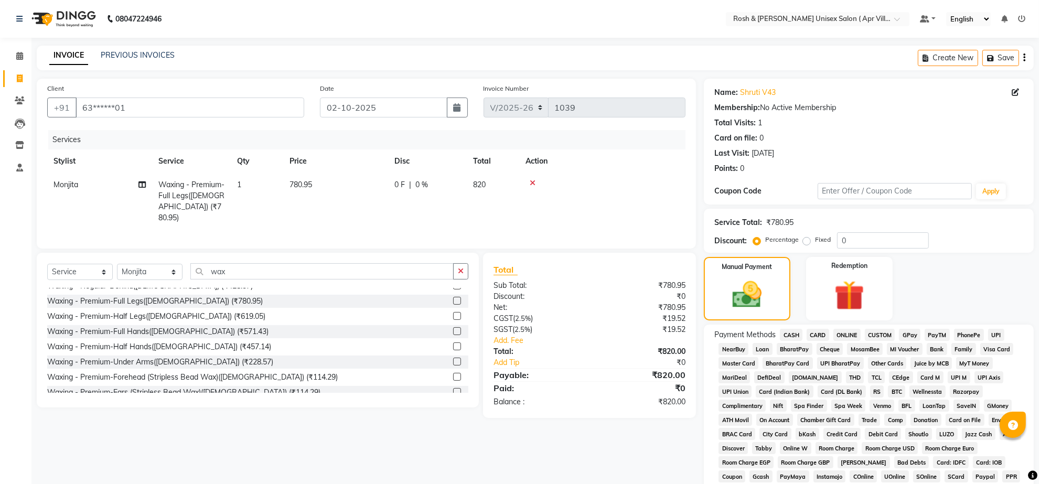
click at [857, 341] on span "ONLINE" at bounding box center [846, 335] width 27 height 12
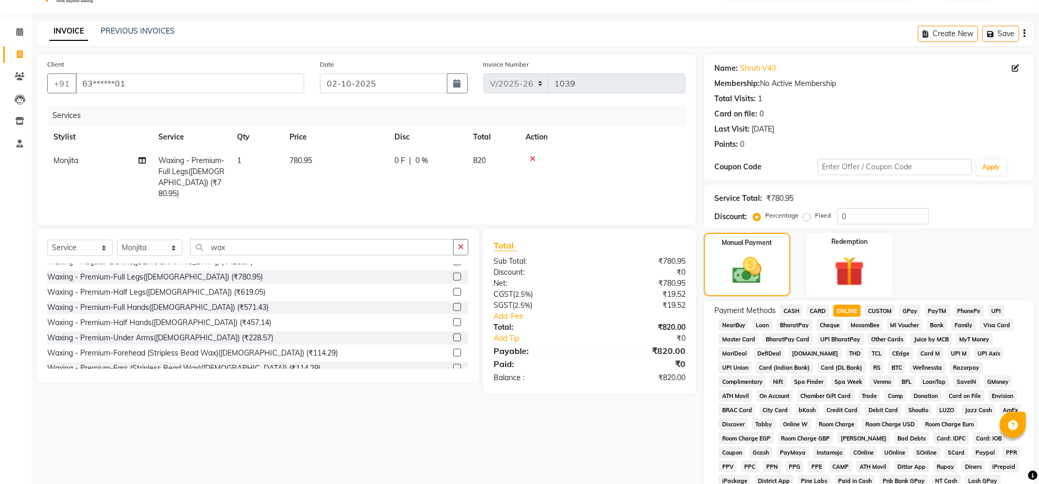
scroll to position [273, 0]
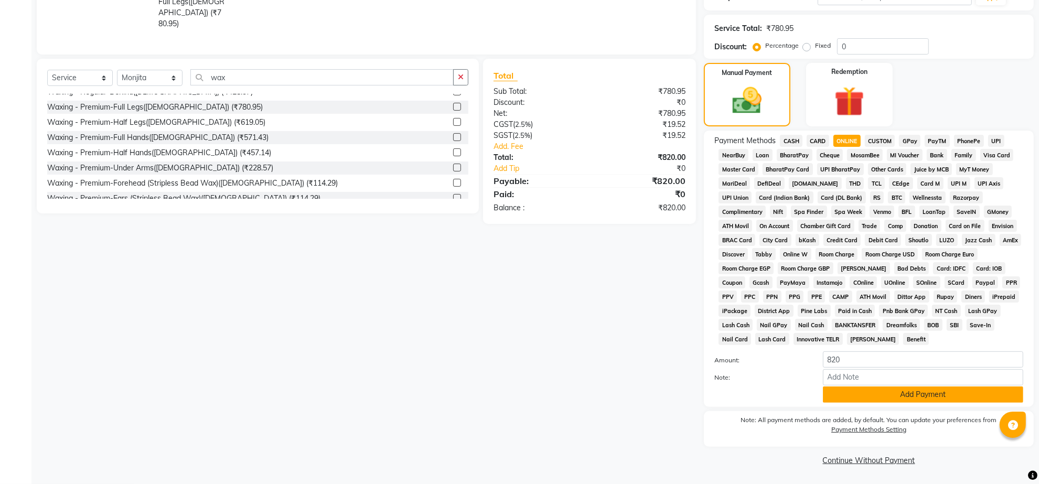
click at [919, 386] on button "Add Payment" at bounding box center [923, 394] width 200 height 16
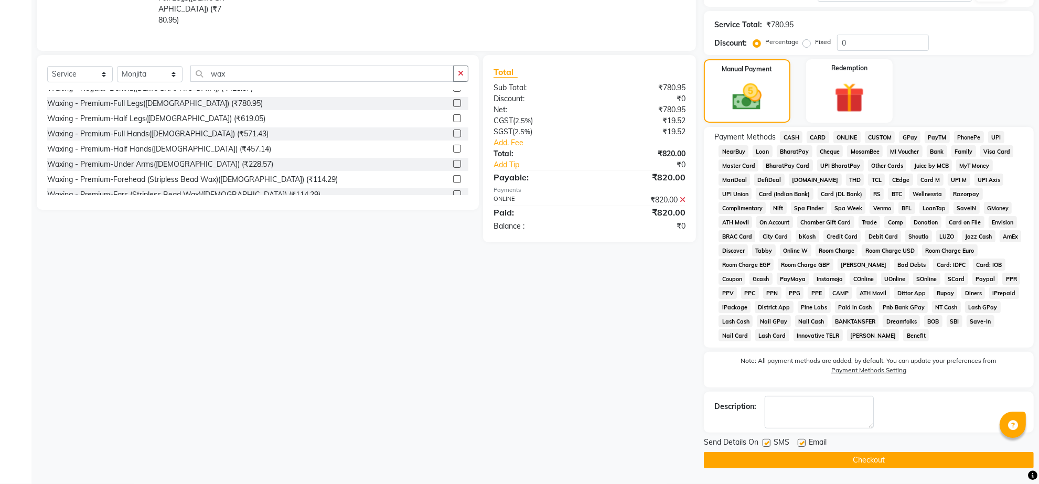
click at [861, 460] on button "Checkout" at bounding box center [869, 460] width 330 height 16
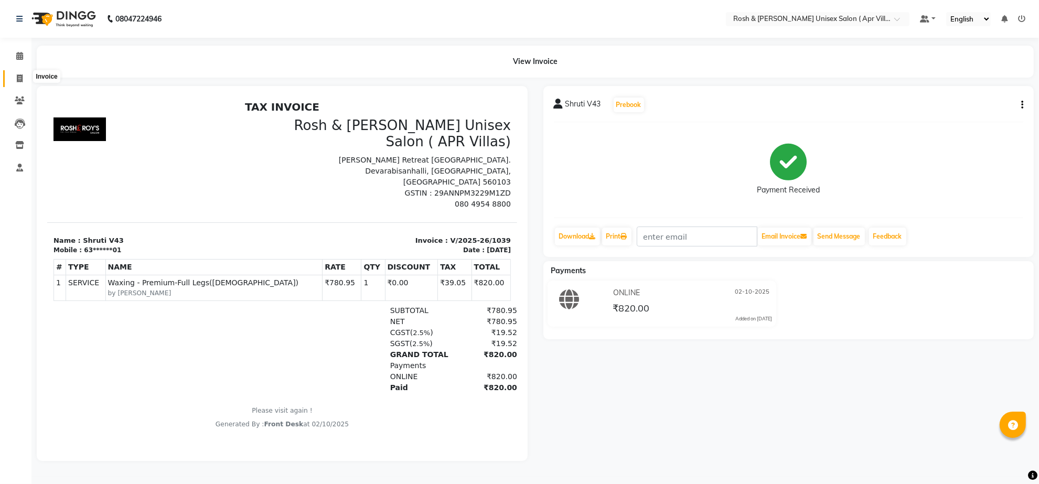
click at [17, 78] on icon at bounding box center [20, 78] width 6 height 8
select select "service"
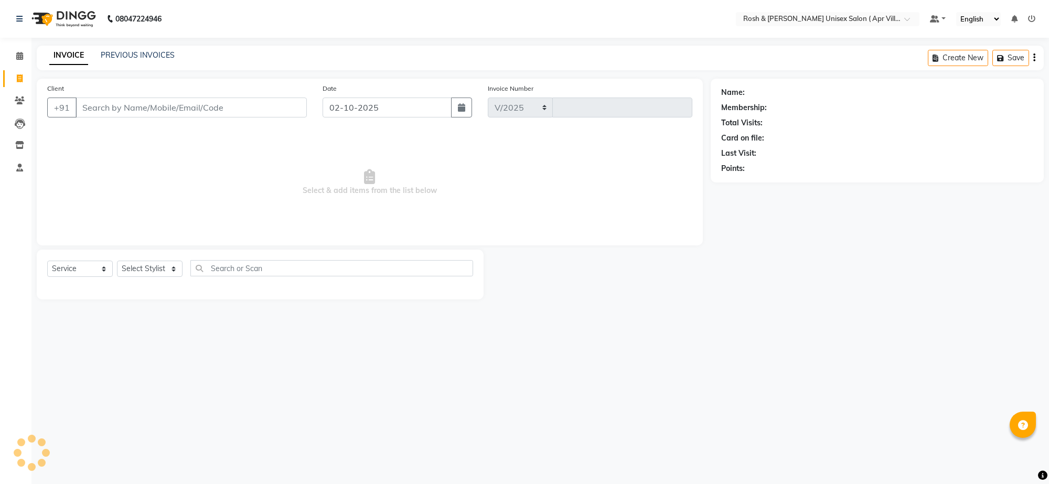
select select "8955"
type input "1040"
click at [105, 117] on input "Client" at bounding box center [190, 108] width 231 height 20
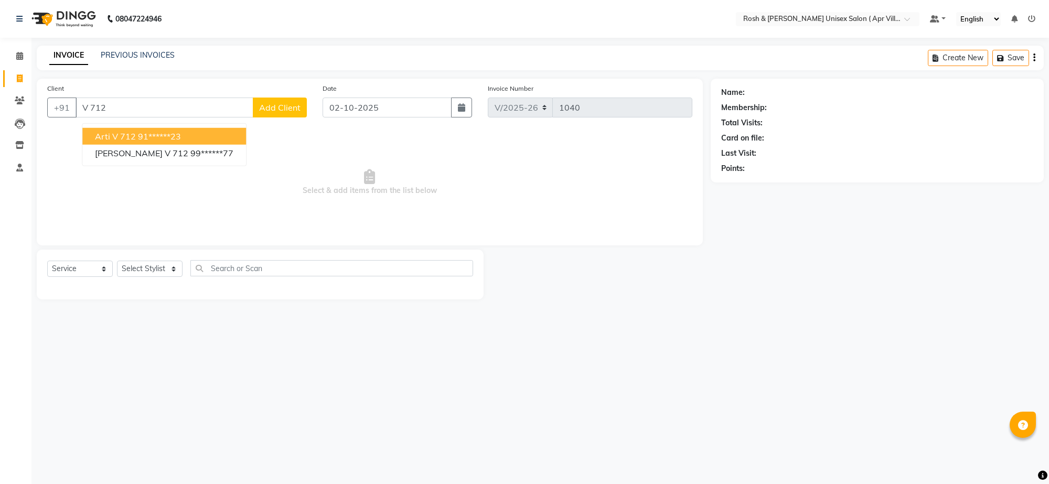
click at [181, 142] on ngb-highlight "91******23" at bounding box center [159, 136] width 43 height 10
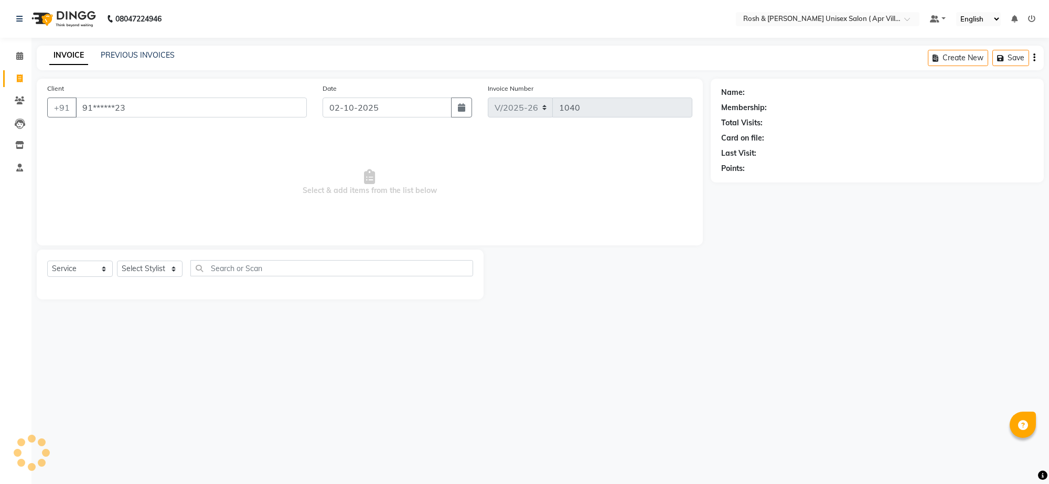
type input "91******23"
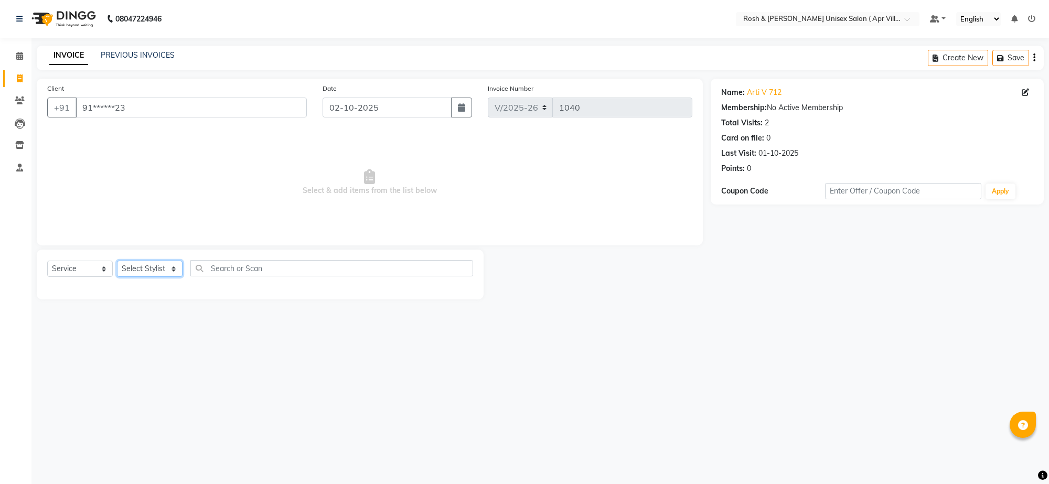
click at [168, 277] on select "Select Stylist Aalam Devi Dingg Support [PERSON_NAME] Front Desk Hangma Imran […" at bounding box center [150, 269] width 66 height 16
select select "90606"
click at [229, 276] on input "text" at bounding box center [331, 268] width 283 height 16
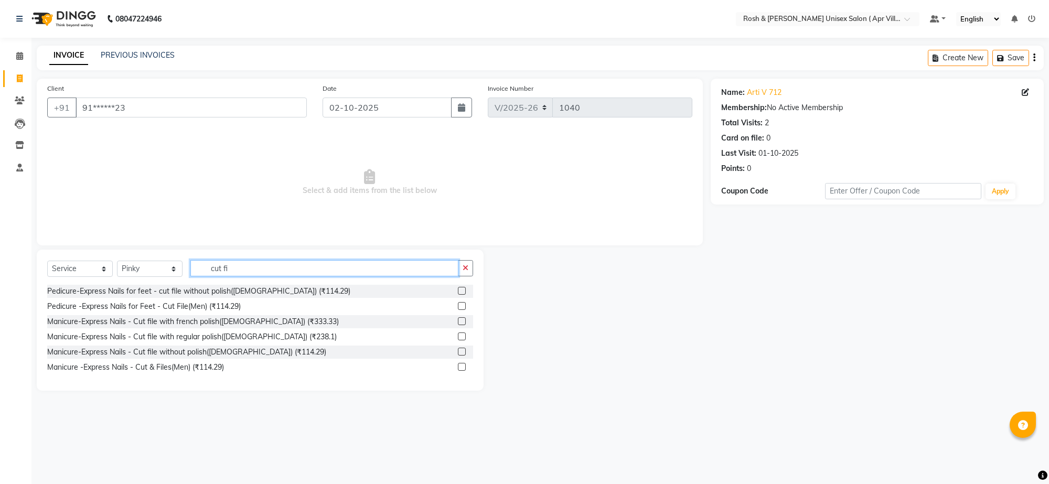
type input "cut fi"
click at [460, 340] on label at bounding box center [462, 336] width 8 height 8
click at [460, 340] on input "checkbox" at bounding box center [461, 336] width 7 height 7
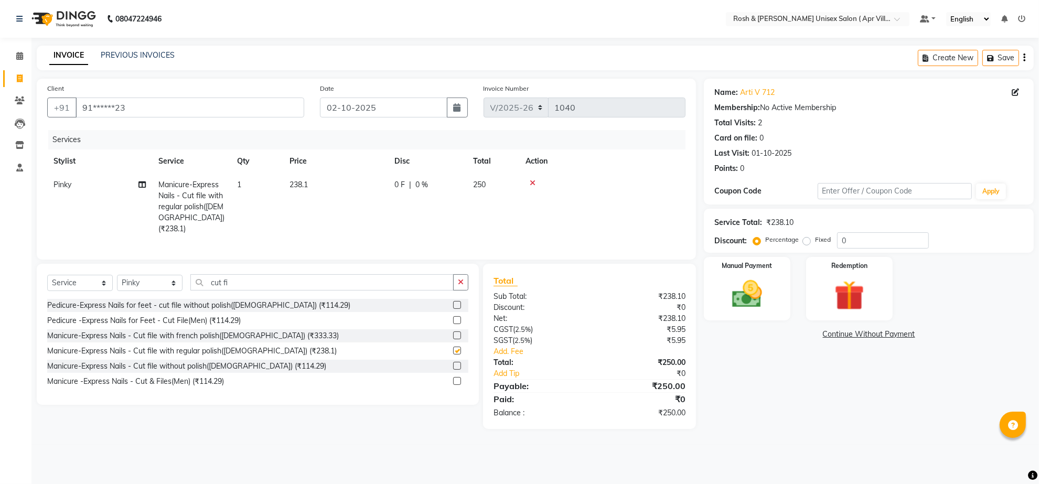
checkbox input "false"
click at [252, 290] on input "cut fi" at bounding box center [321, 282] width 263 height 16
type input "c"
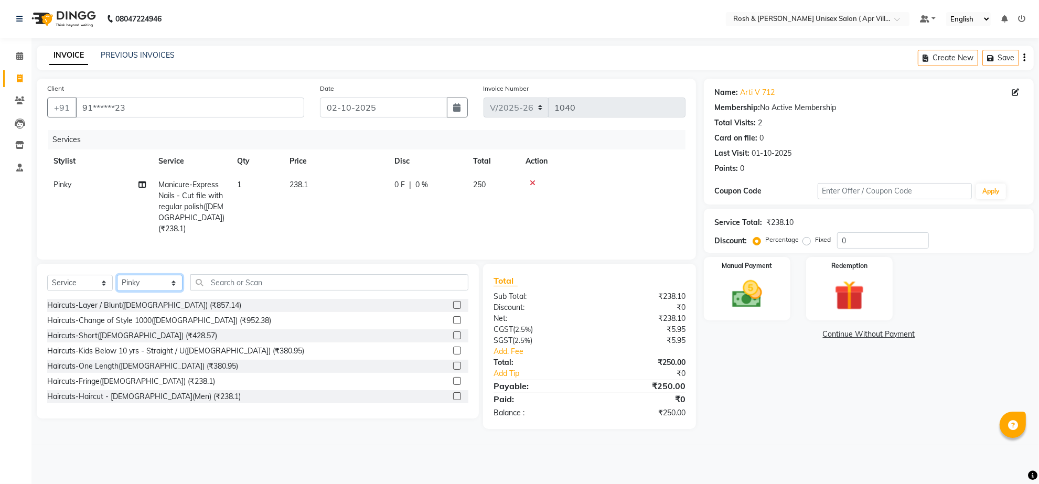
click at [174, 291] on select "Select Stylist Aalam Devi Dingg Support [PERSON_NAME] Front Desk Hangma Imran […" at bounding box center [150, 283] width 66 height 16
select select "90609"
click at [231, 290] on input "text" at bounding box center [329, 282] width 278 height 16
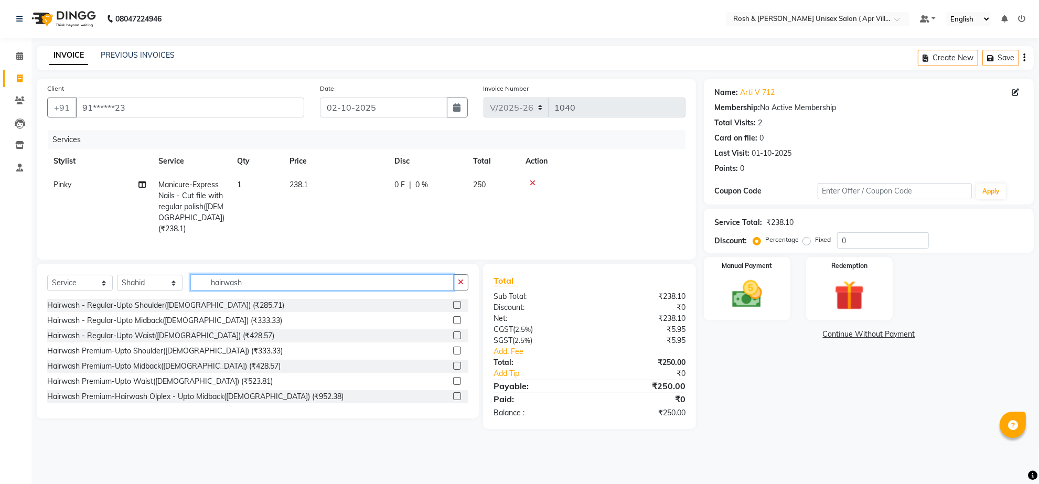
type input "hairwash"
click at [453, 324] on label at bounding box center [457, 320] width 8 height 8
click at [453, 324] on input "checkbox" at bounding box center [456, 320] width 7 height 7
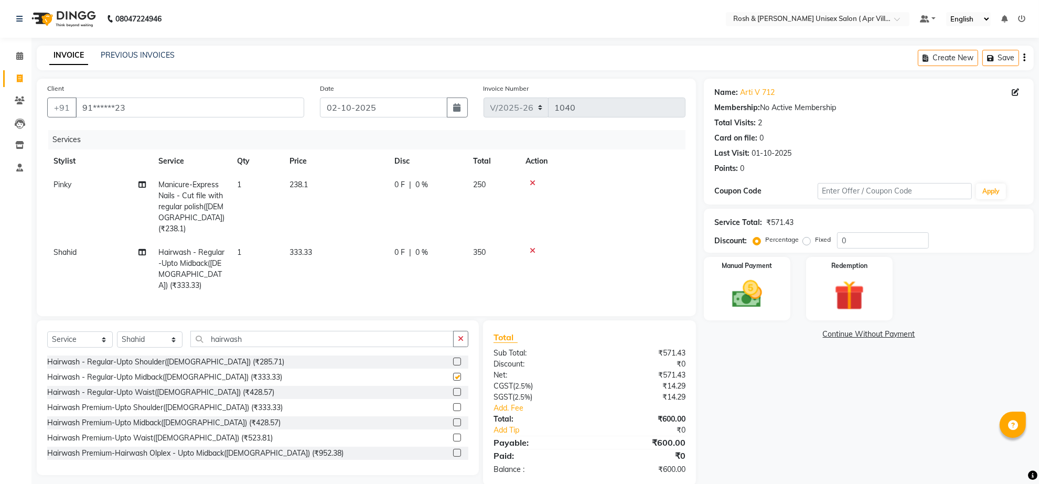
checkbox input "false"
click at [273, 347] on input "hairwash" at bounding box center [321, 339] width 263 height 16
type input "h"
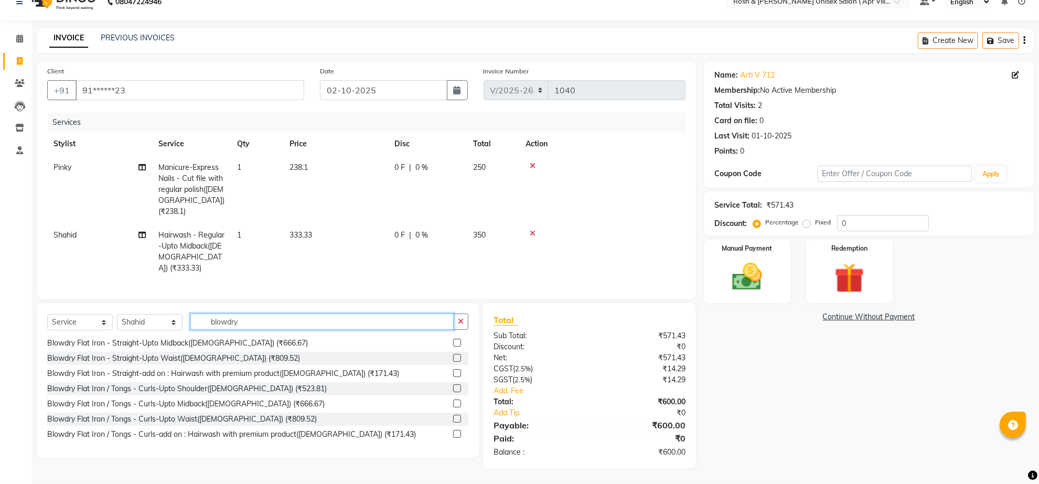
scroll to position [72, 0]
type input "blowdry"
click at [453, 415] on label at bounding box center [457, 419] width 8 height 8
click at [453, 416] on input "checkbox" at bounding box center [456, 419] width 7 height 7
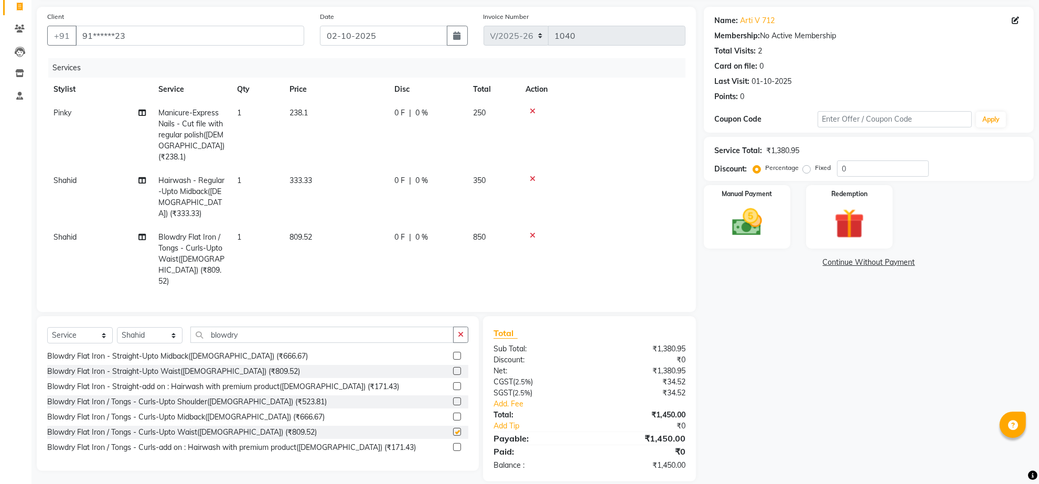
checkbox input "false"
click at [318, 198] on td "333.33" at bounding box center [335, 197] width 105 height 57
select select "90609"
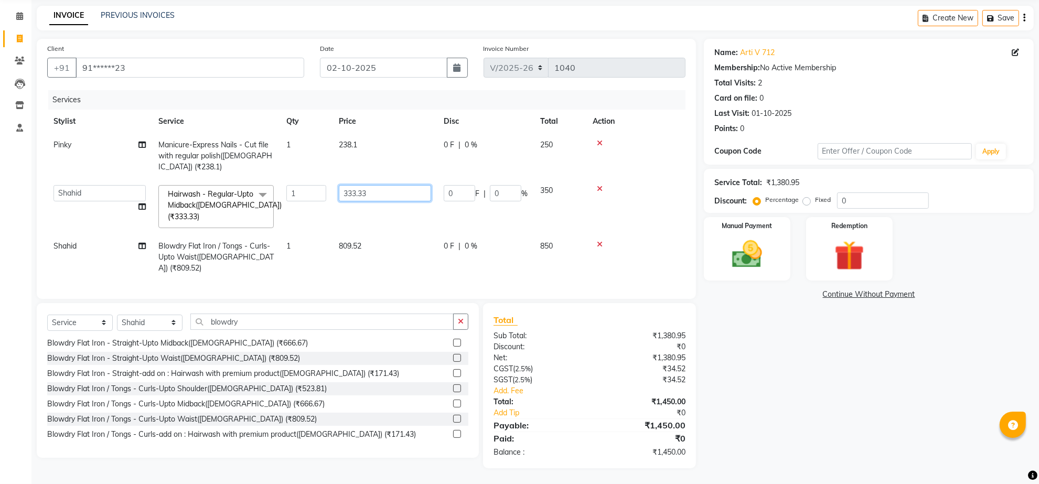
click at [382, 190] on input "333.33" at bounding box center [385, 193] width 92 height 16
type input "3"
type input "342.85"
click at [407, 261] on tr "Shahid Blowdry Flat Iron / Tongs - Curls-Upto Waist([DEMOGRAPHIC_DATA]) (₹809.5…" at bounding box center [366, 257] width 638 height 46
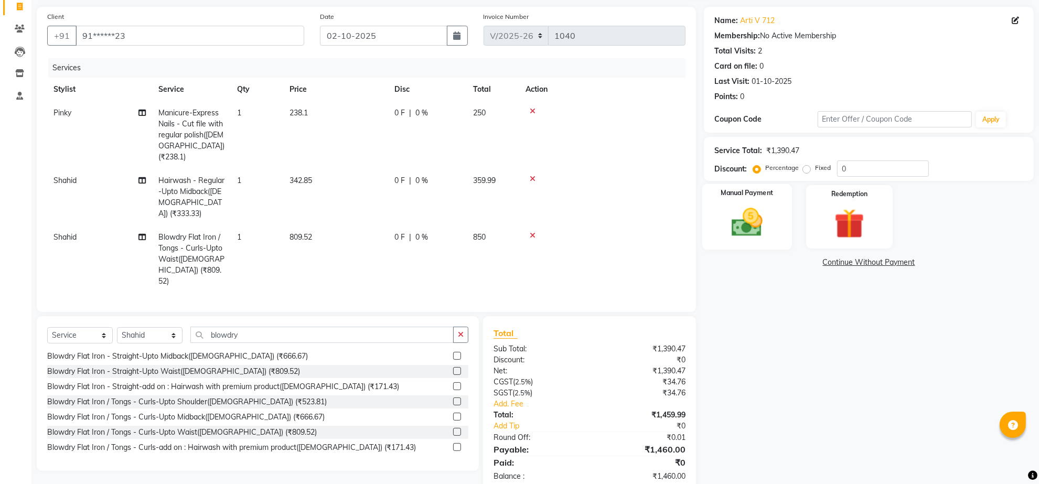
click at [747, 241] on img at bounding box center [746, 222] width 51 height 36
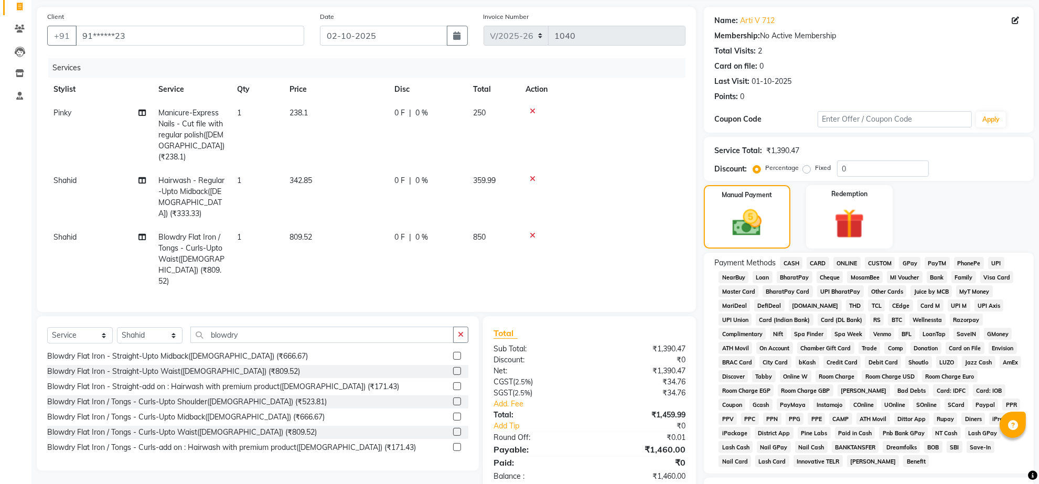
click at [819, 269] on span "CARD" at bounding box center [817, 263] width 23 height 12
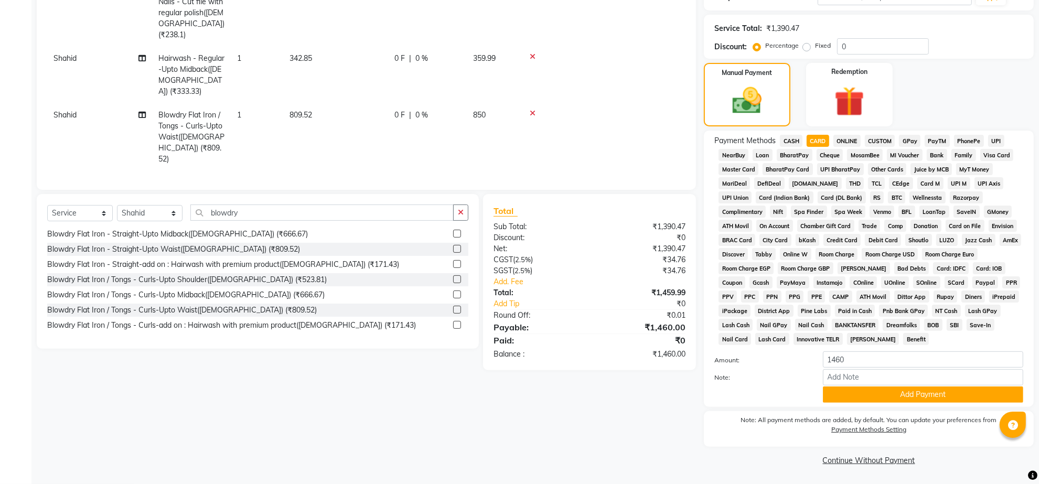
scroll to position [273, 0]
click at [923, 372] on input "Note:" at bounding box center [923, 377] width 200 height 16
click at [884, 386] on button "Add Payment" at bounding box center [923, 394] width 200 height 16
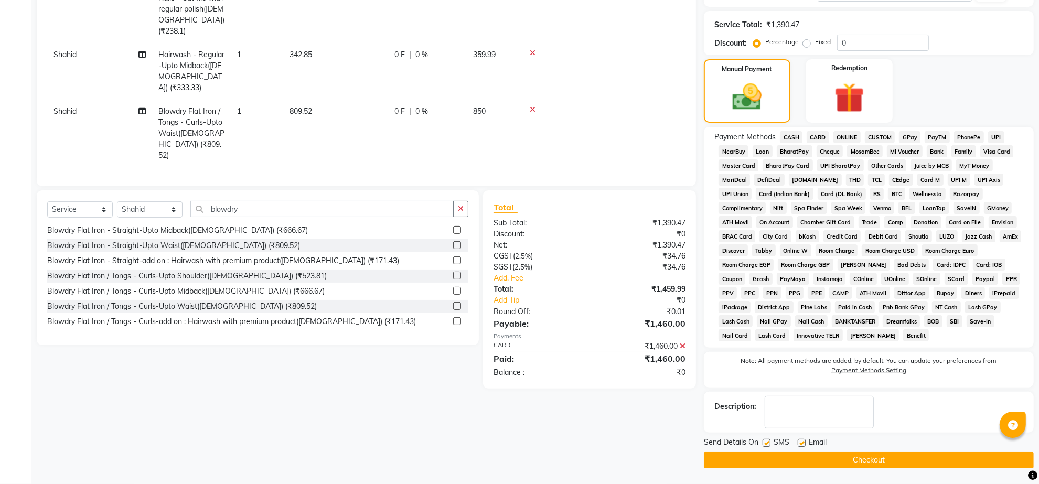
click at [866, 463] on button "Checkout" at bounding box center [869, 460] width 330 height 16
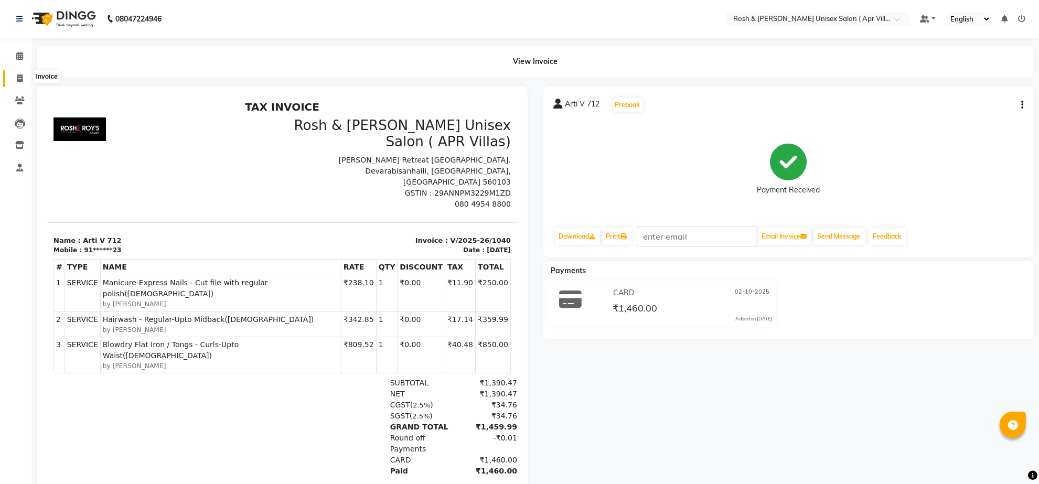
click at [17, 75] on icon at bounding box center [20, 78] width 6 height 8
select select "service"
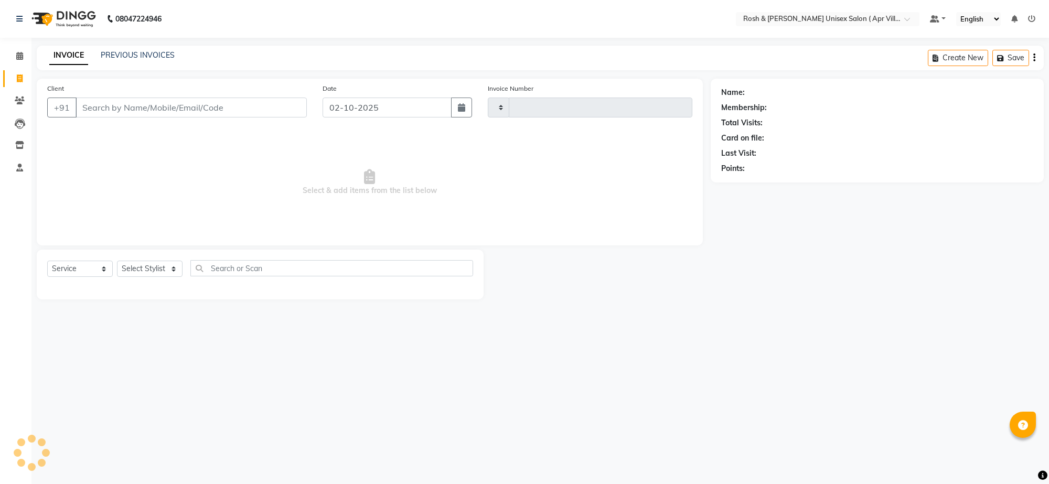
type input "1041"
select select "8955"
click at [109, 117] on input "Client" at bounding box center [190, 108] width 231 height 20
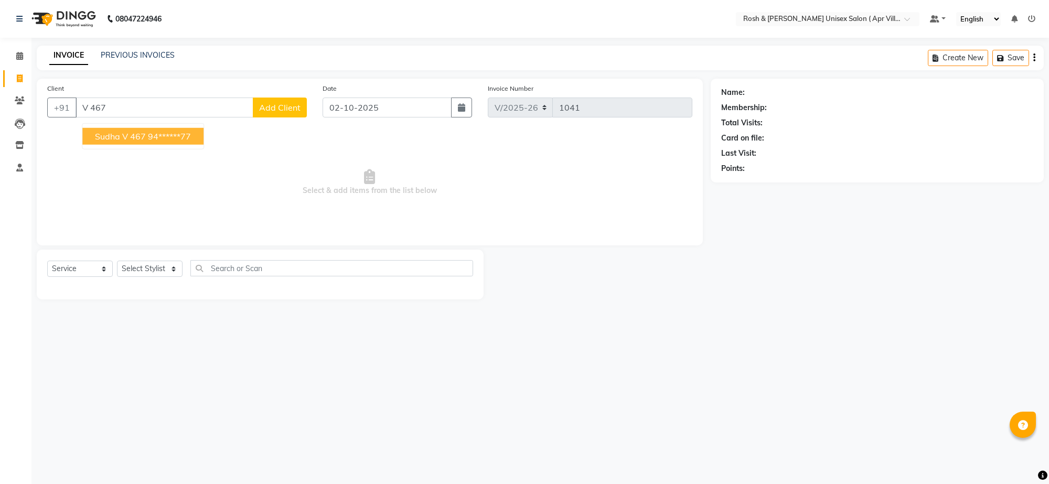
click at [165, 145] on button "Sudha V 467 94******77" at bounding box center [142, 136] width 121 height 17
type input "94******77"
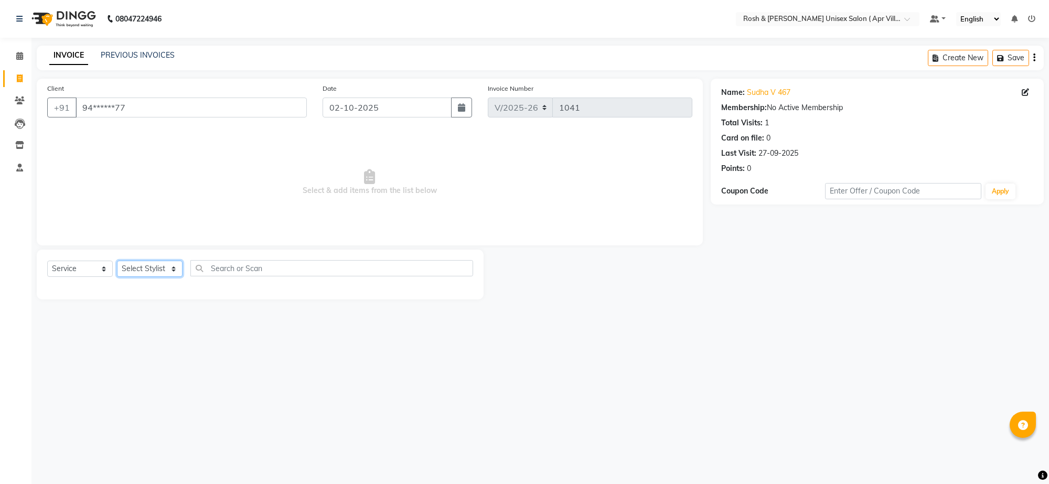
click at [174, 277] on select "Select Stylist Aalam Devi Dingg Support [PERSON_NAME] Front Desk Hangma Imran […" at bounding box center [150, 269] width 66 height 16
select select "90611"
click at [239, 276] on input "text" at bounding box center [331, 268] width 283 height 16
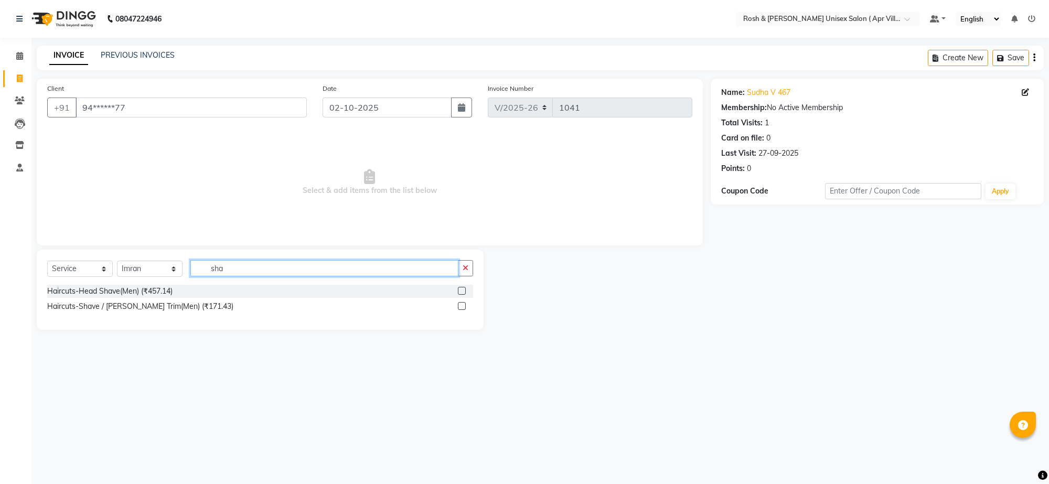
type input "sha"
click at [459, 310] on label at bounding box center [462, 306] width 8 height 8
click at [459, 310] on input "checkbox" at bounding box center [461, 306] width 7 height 7
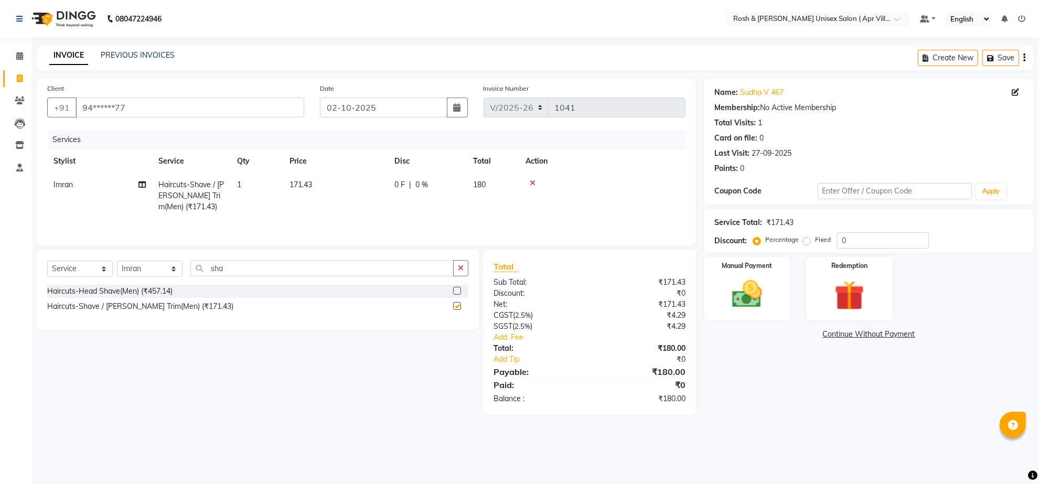
checkbox input "false"
click at [515, 365] on link "Add Tip" at bounding box center [545, 359] width 121 height 11
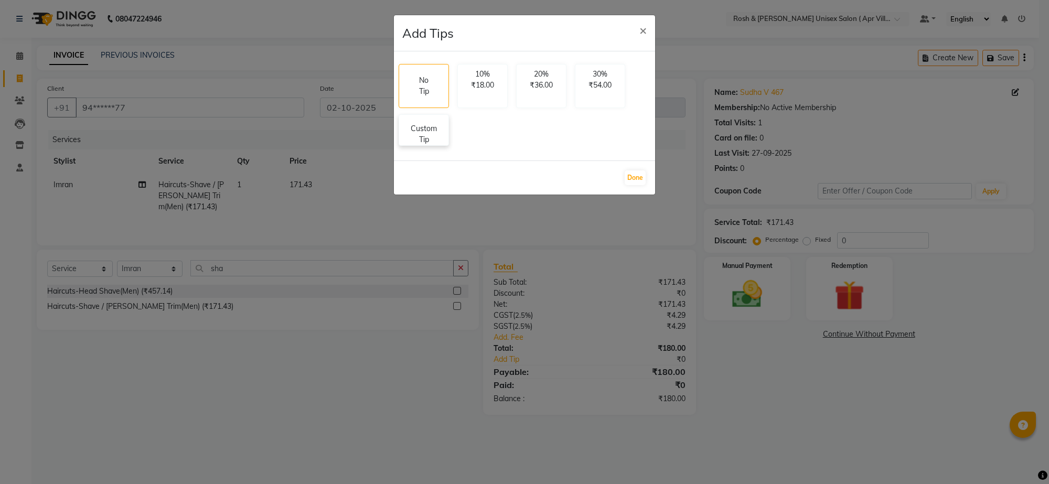
click at [442, 145] on p "Custom Tip" at bounding box center [423, 134] width 37 height 22
select select "90611"
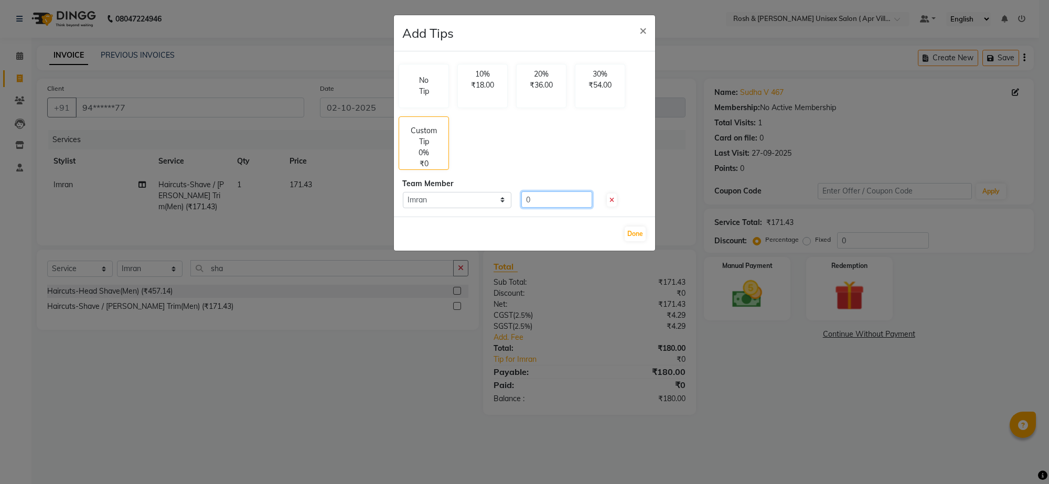
click at [541, 208] on input "0" at bounding box center [556, 199] width 71 height 16
type input "50"
click at [637, 241] on button "Done" at bounding box center [634, 233] width 21 height 15
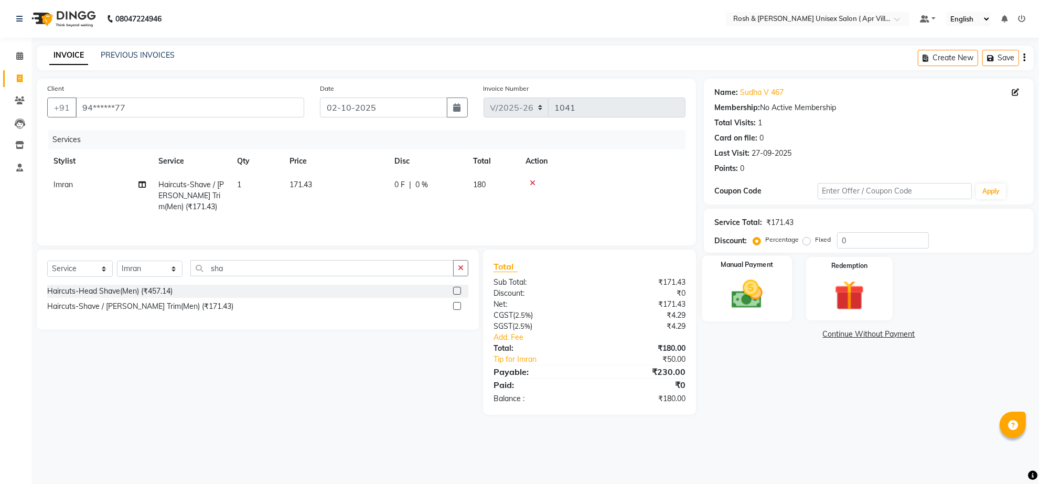
click at [743, 312] on img at bounding box center [746, 294] width 51 height 36
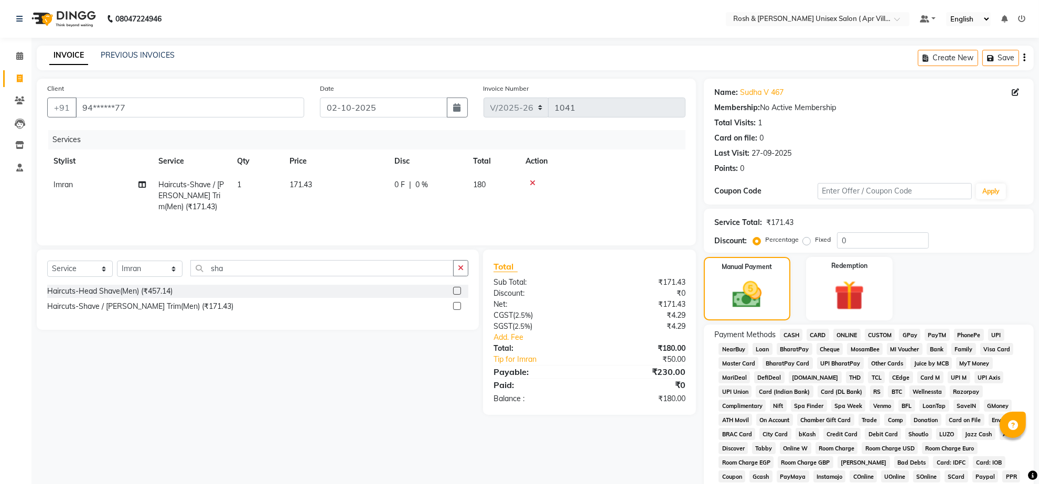
click at [855, 341] on span "ONLINE" at bounding box center [846, 335] width 27 height 12
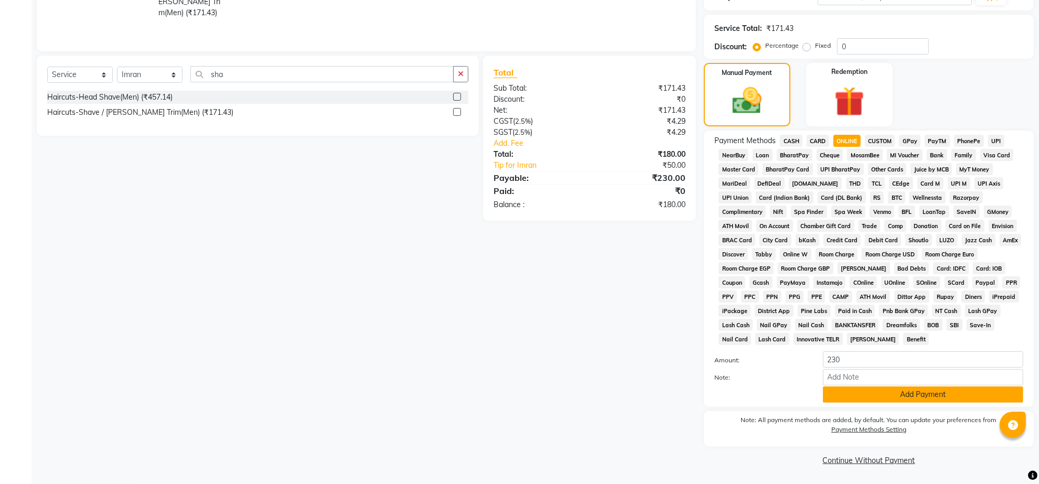
click at [887, 386] on button "Add Payment" at bounding box center [923, 394] width 200 height 16
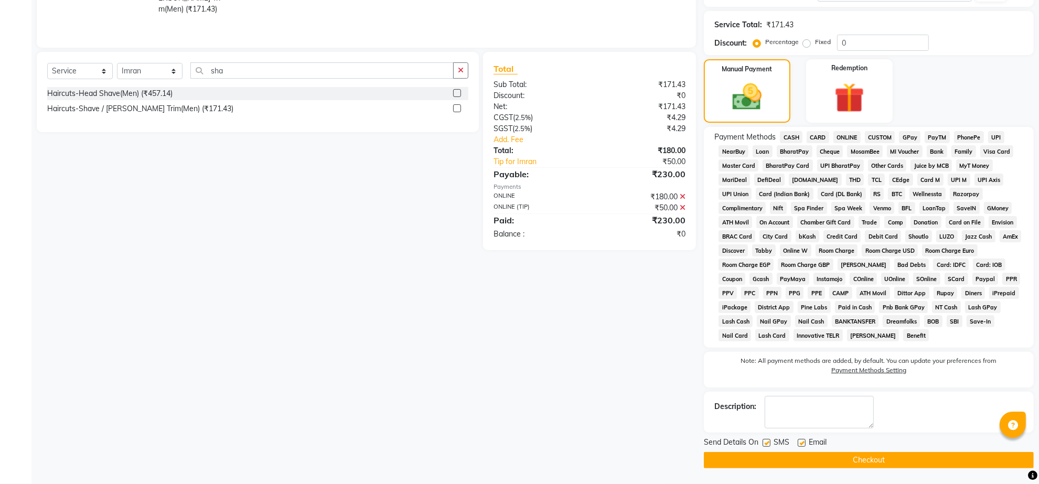
click at [855, 465] on button "Checkout" at bounding box center [869, 460] width 330 height 16
